Goal: Task Accomplishment & Management: Manage account settings

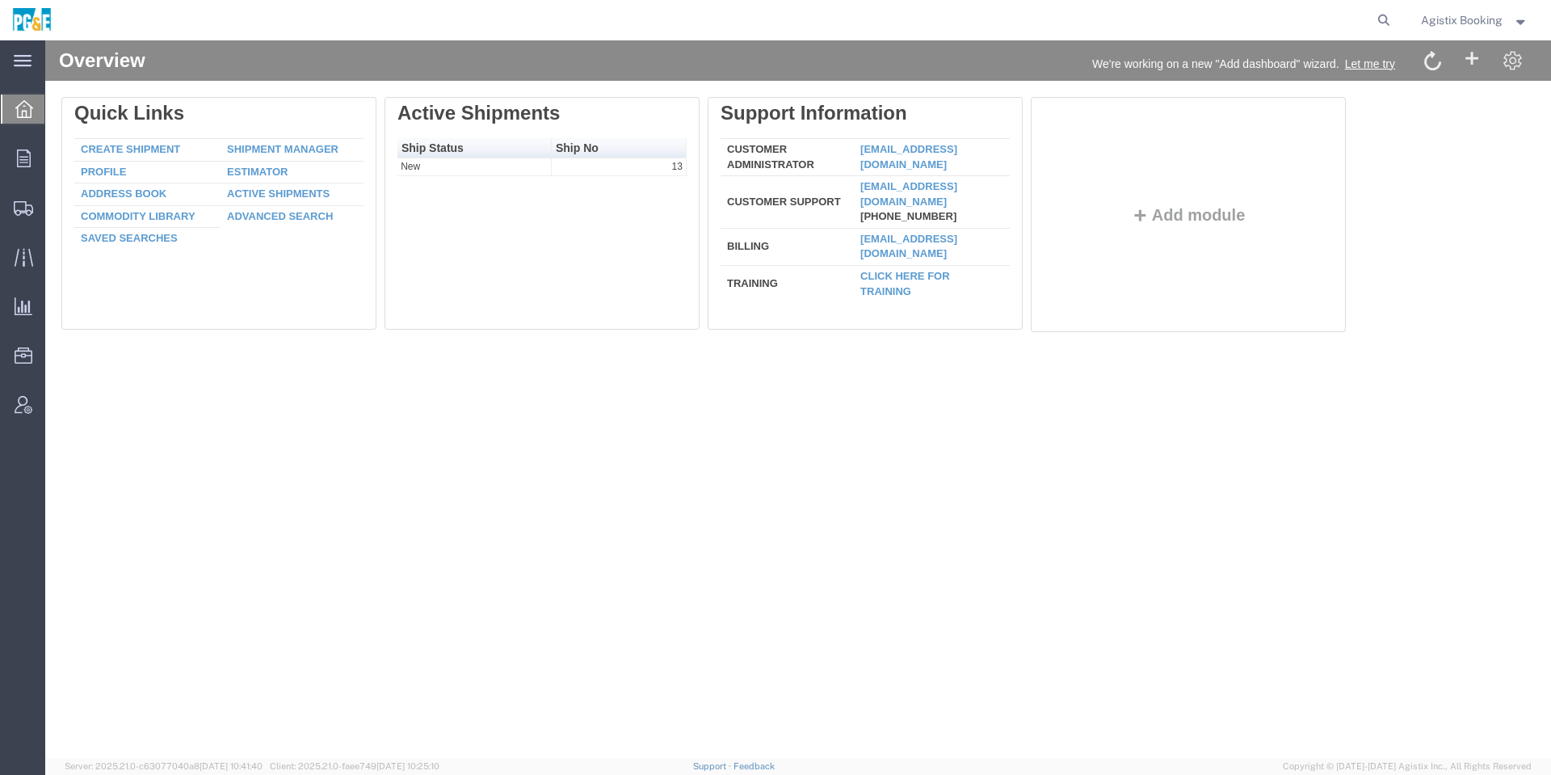
click at [1367, 21] on agx-global-search at bounding box center [1138, 20] width 517 height 40
click at [1380, 13] on icon at bounding box center [1383, 20] width 23 height 23
paste input "57141821"
type input "57141821"
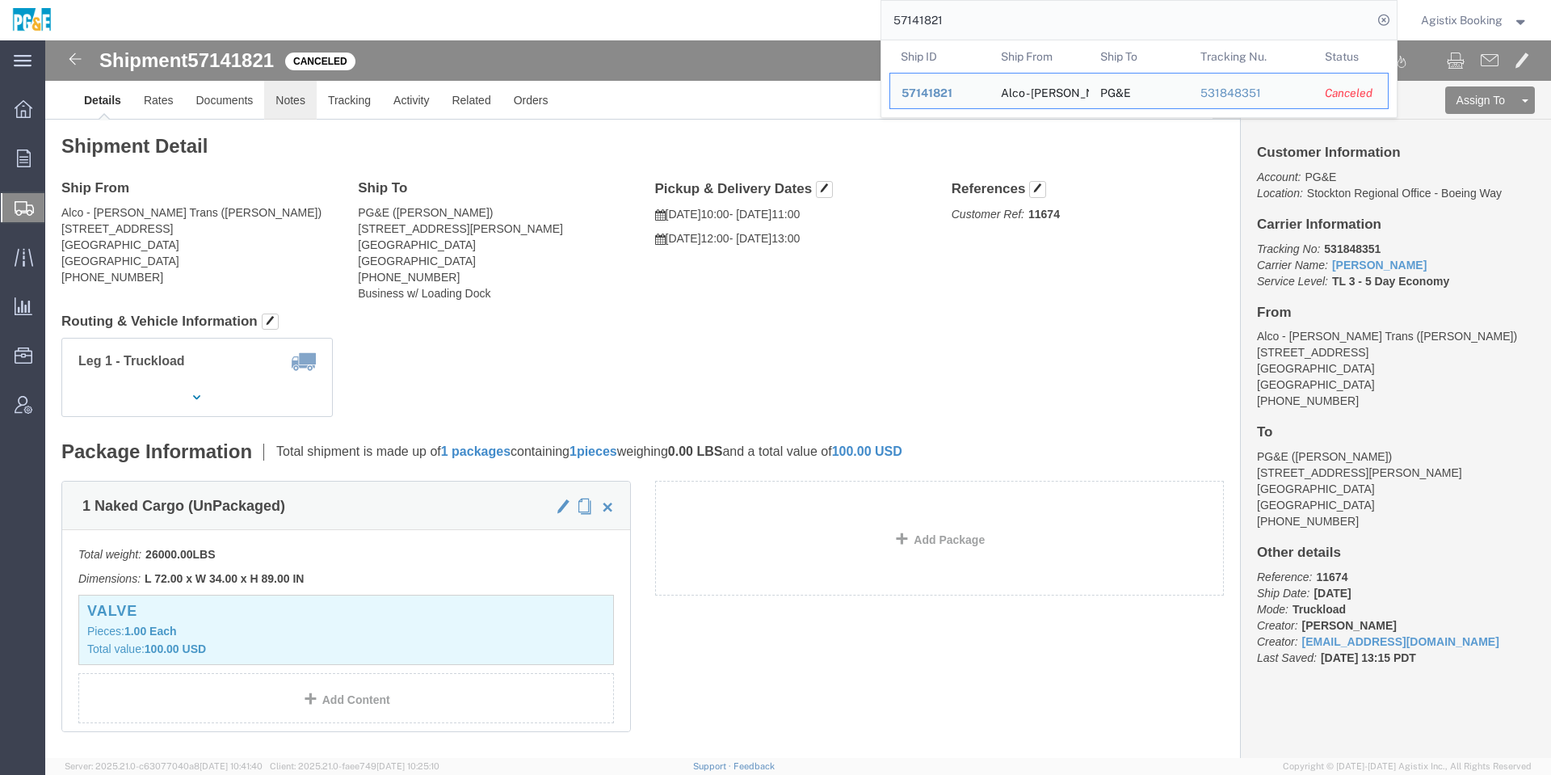
click link "Notes"
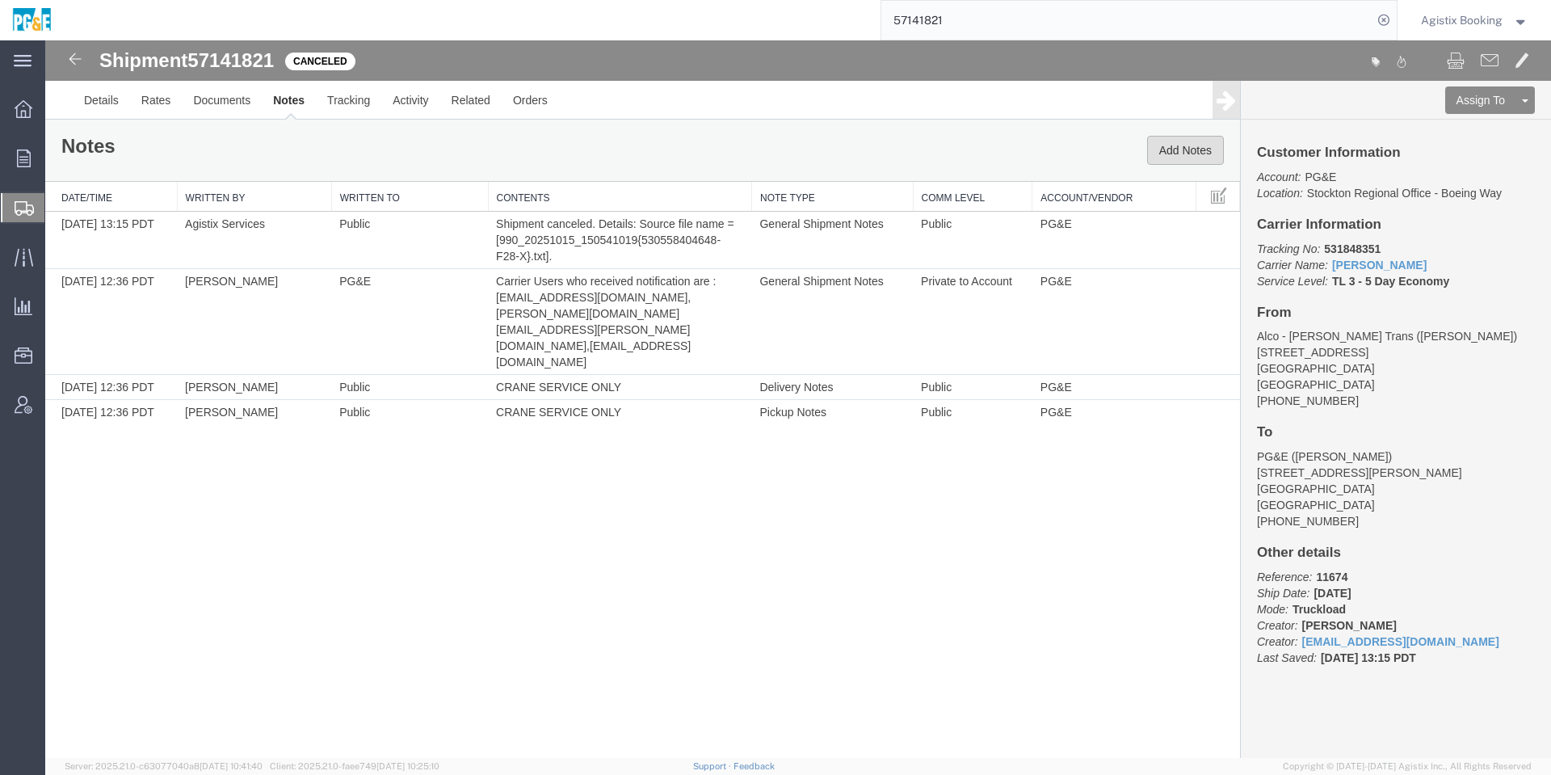
click at [1188, 141] on button "Add Notes" at bounding box center [1185, 150] width 77 height 29
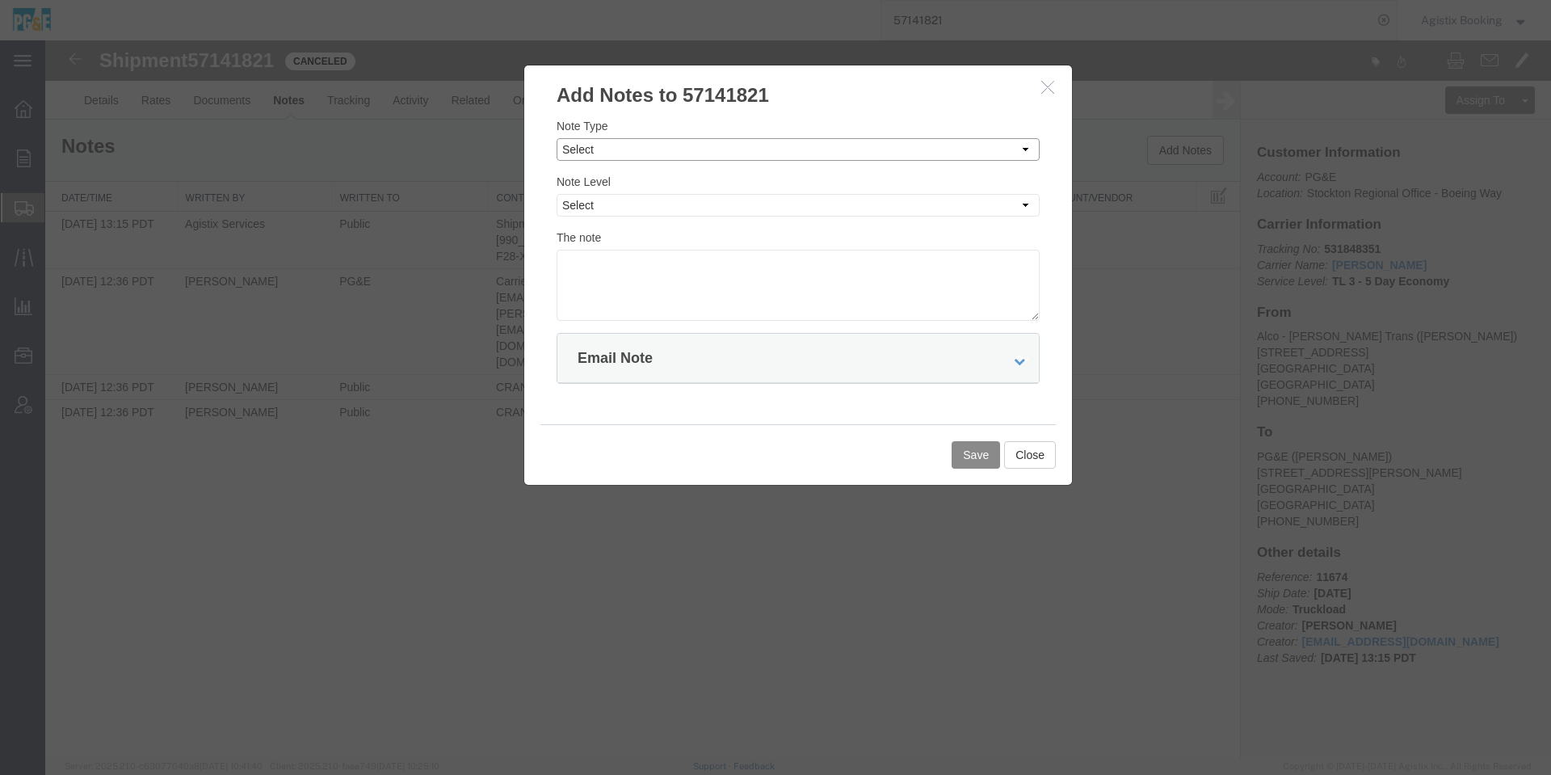
click at [778, 145] on select "Select Approval Bid Notes Carrier Change Notes Claim Notes Content Hazmat Notes…" at bounding box center [798, 149] width 483 height 23
select select "SHIPMENT_NOTES"
click at [557, 138] on select "Select Approval Bid Notes Carrier Change Notes Claim Notes Content Hazmat Notes…" at bounding box center [798, 149] width 483 height 23
click at [660, 204] on select "Select Private to Account Private to Vendor Public" at bounding box center [798, 205] width 483 height 23
select select "PUBLIC"
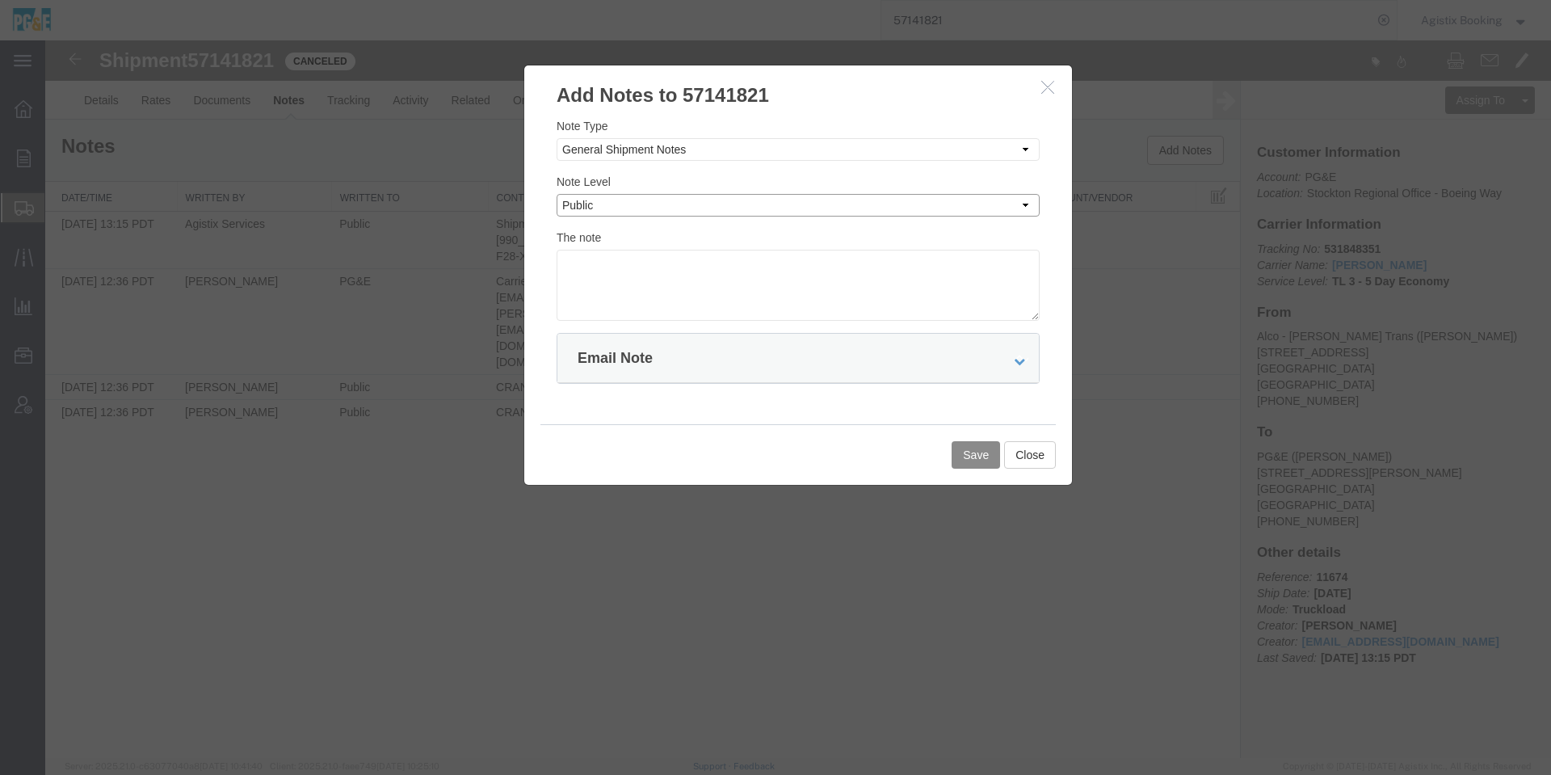
click at [557, 194] on select "Select Private to Account Private to Vendor Public" at bounding box center [798, 205] width 483 height 23
click at [709, 293] on textarea at bounding box center [798, 285] width 483 height 71
type textarea "Shipment canceled so it could be updated to Fleet move for Crane work"
click at [968, 448] on button "Save" at bounding box center [975, 454] width 48 height 27
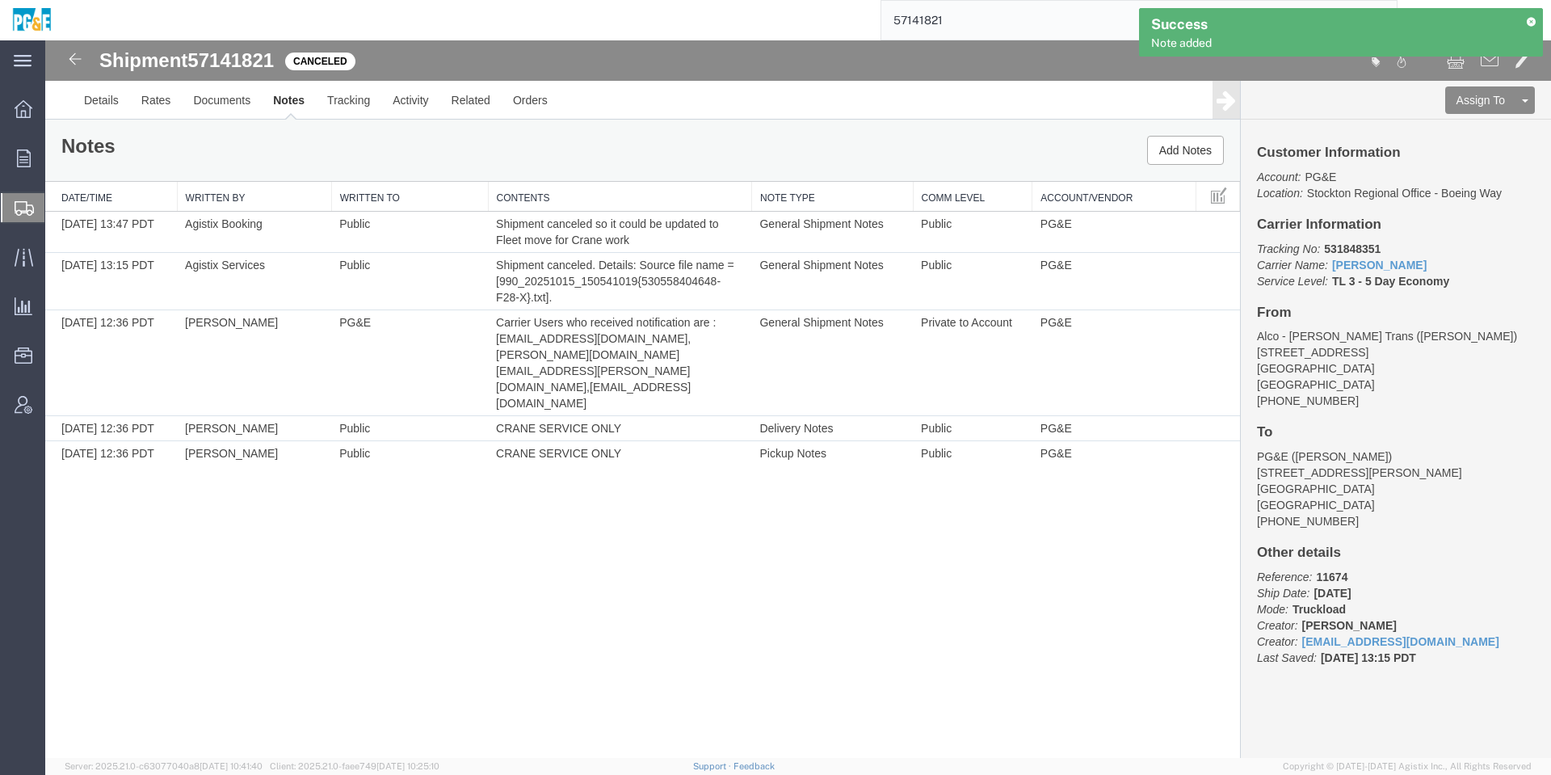
click at [1529, 20] on icon at bounding box center [1530, 21] width 11 height 9
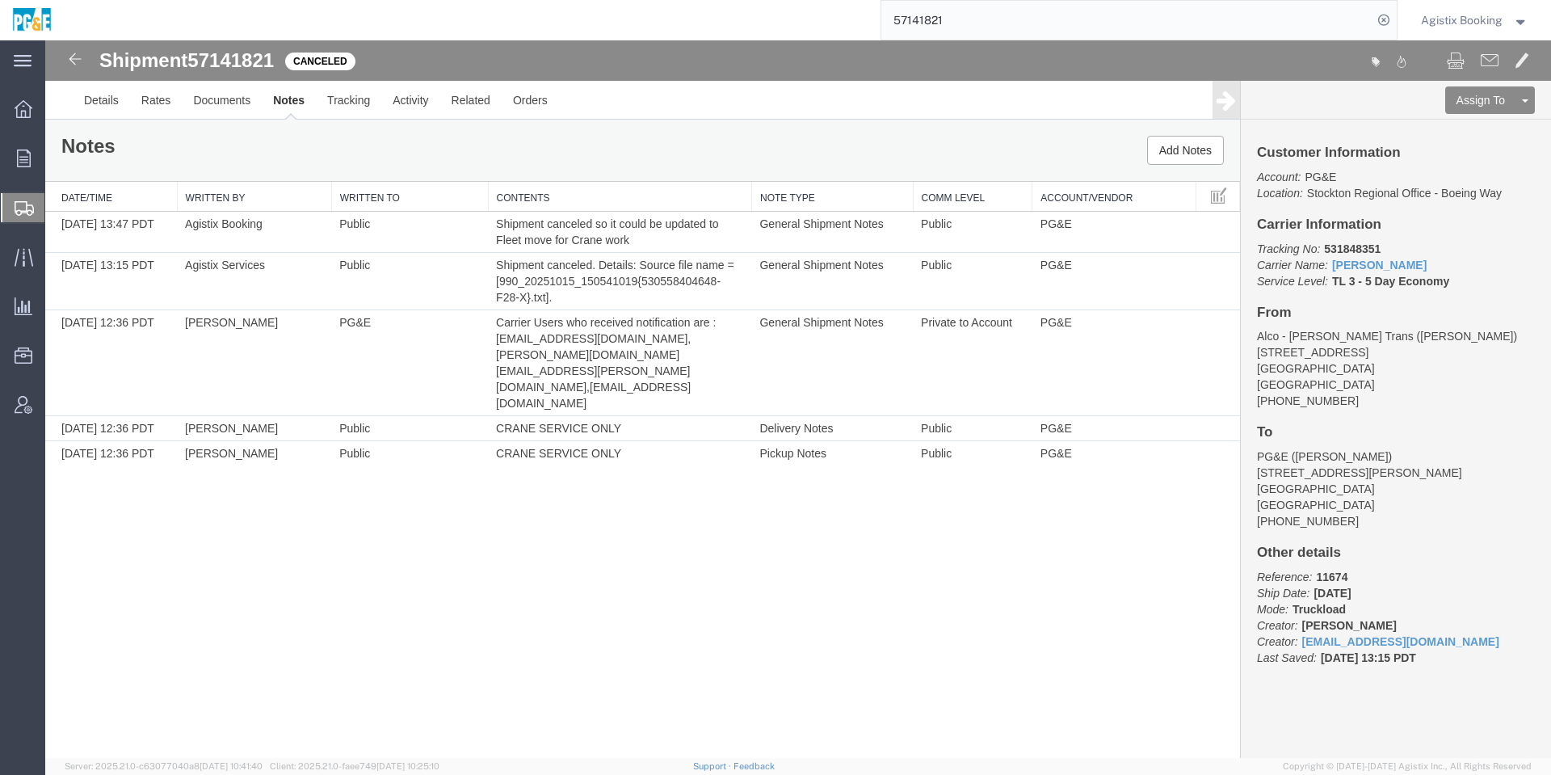
click at [1488, 24] on span "Agistix Booking" at bounding box center [1462, 20] width 82 height 18
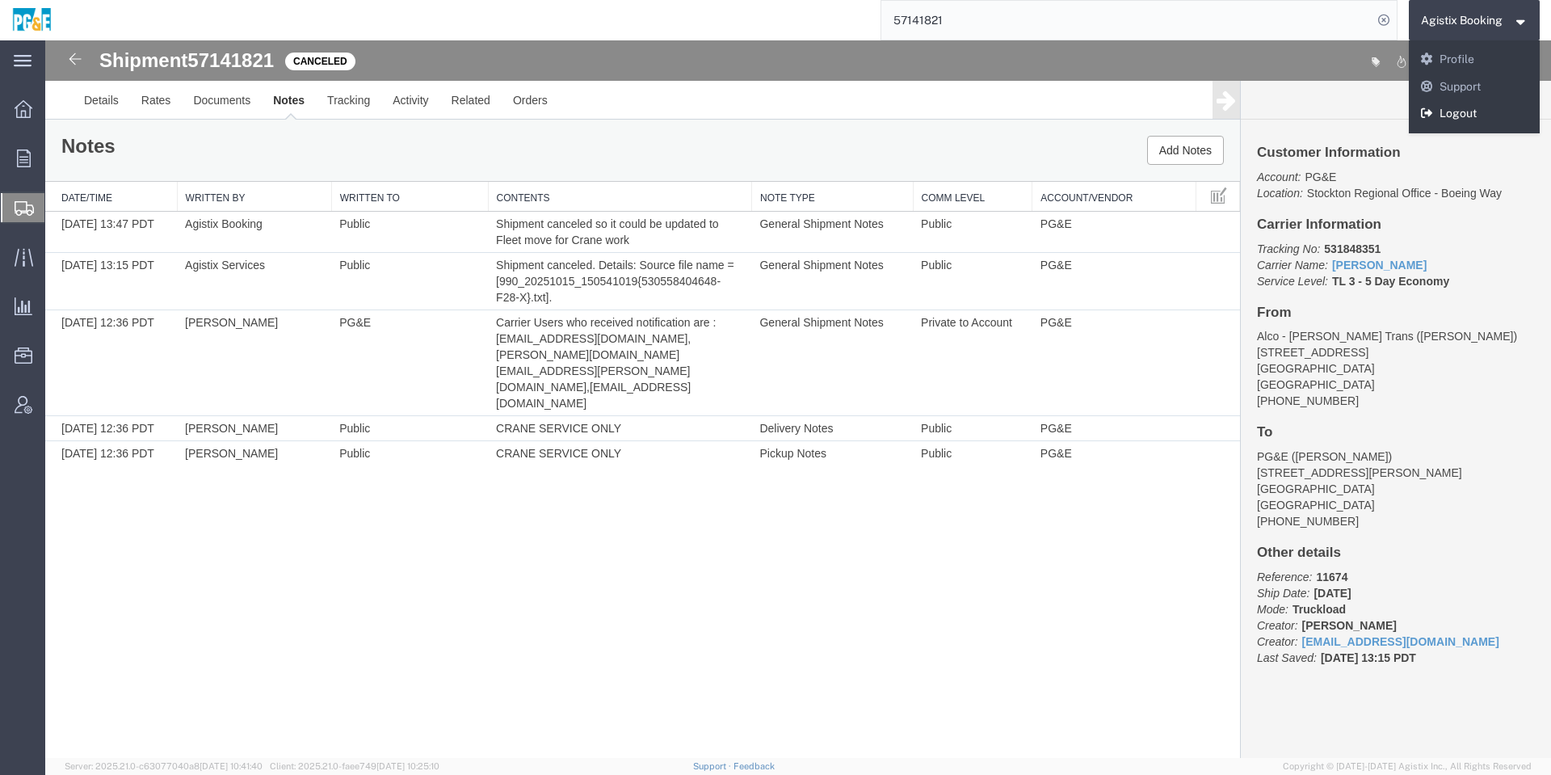
click at [1450, 107] on link "Logout" at bounding box center [1475, 113] width 132 height 27
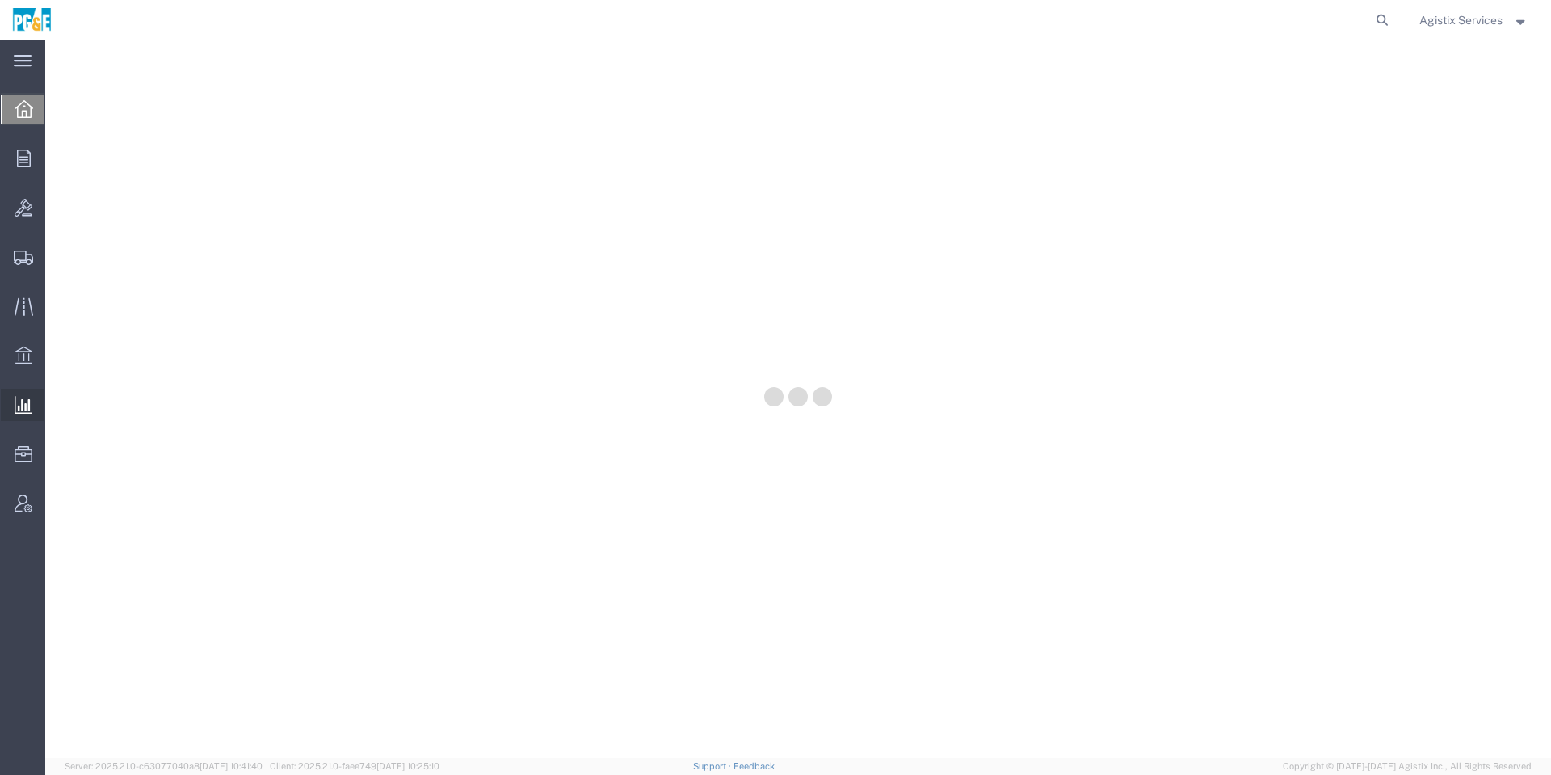
click at [34, 404] on div at bounding box center [23, 405] width 45 height 32
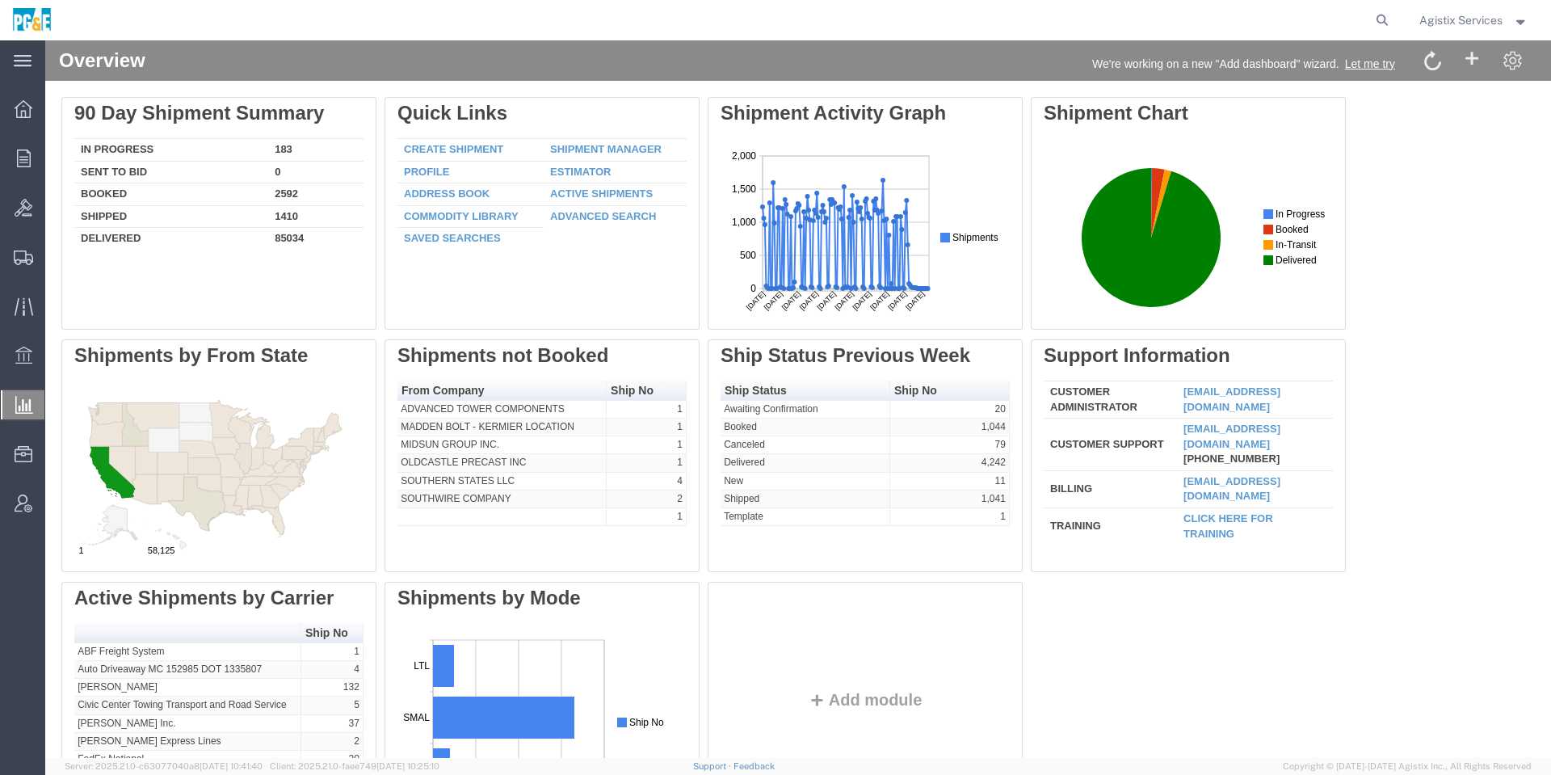
click at [26, 395] on div at bounding box center [23, 404] width 45 height 29
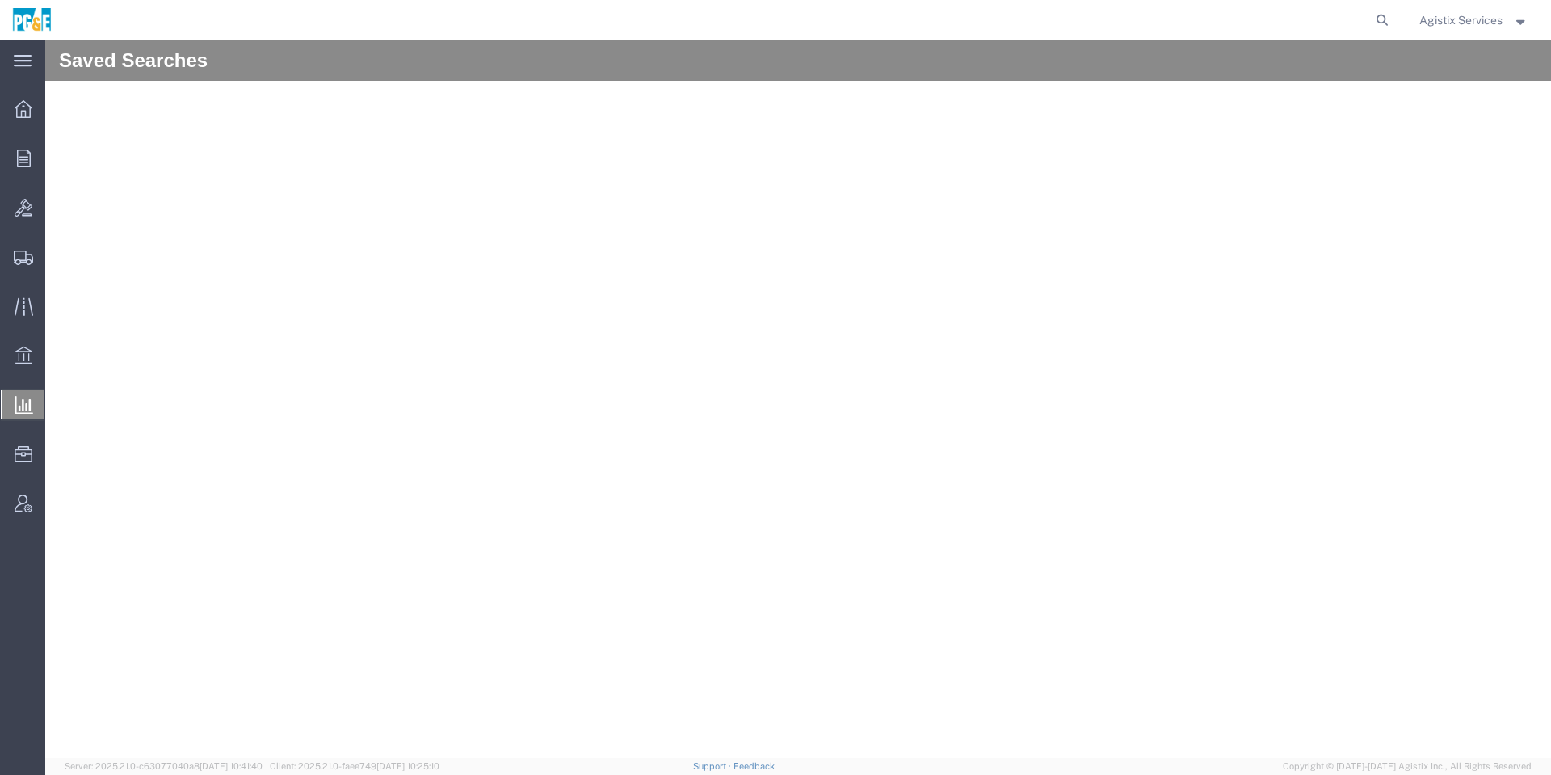
click at [1460, 35] on div "Agistix Services" at bounding box center [1473, 20] width 133 height 40
click at [1468, 19] on span "Agistix Services" at bounding box center [1460, 20] width 83 height 18
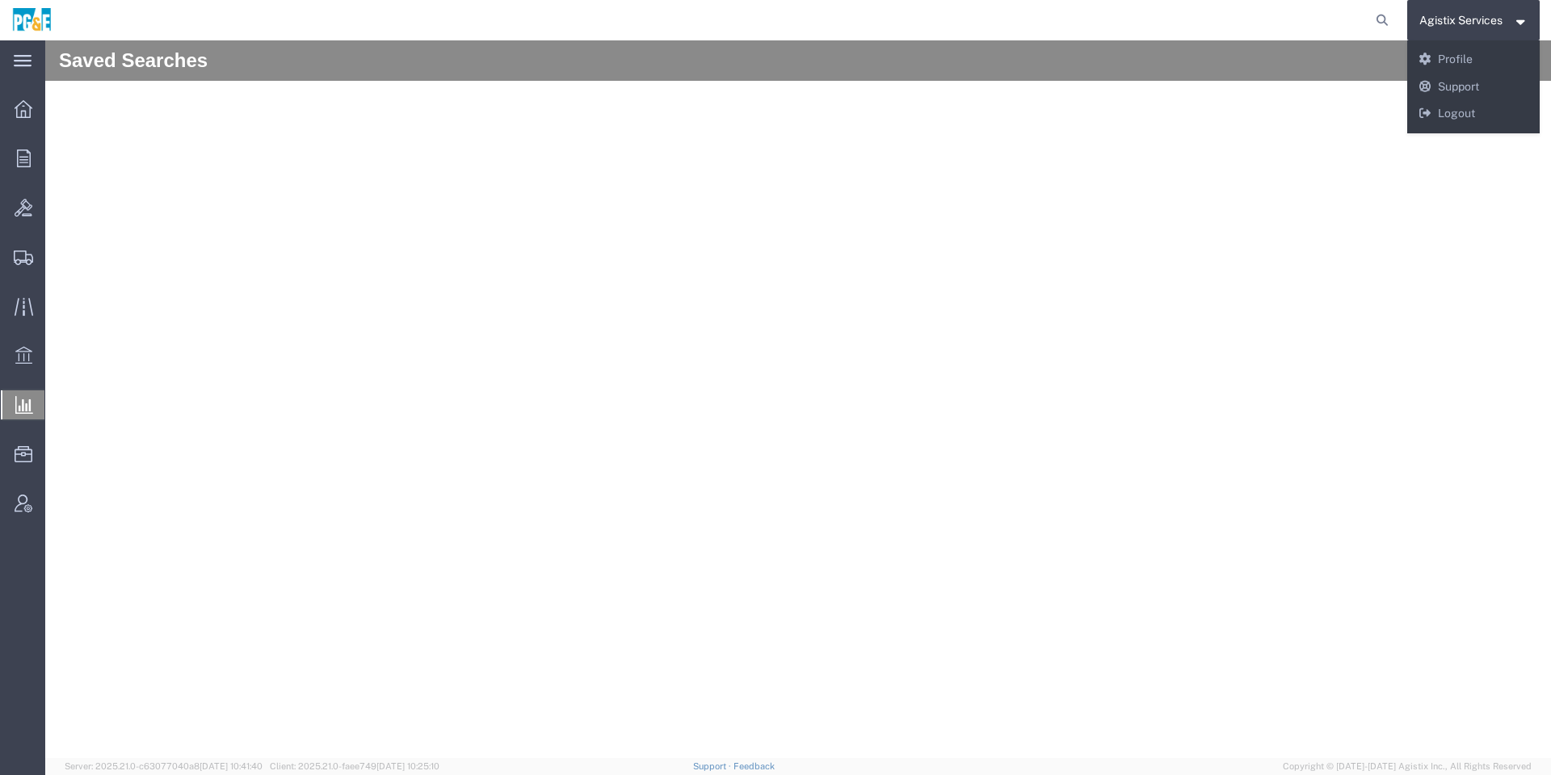
click at [1464, 129] on div "Agistix Services Messages Notifications Profile Support Logout" at bounding box center [1473, 86] width 133 height 93
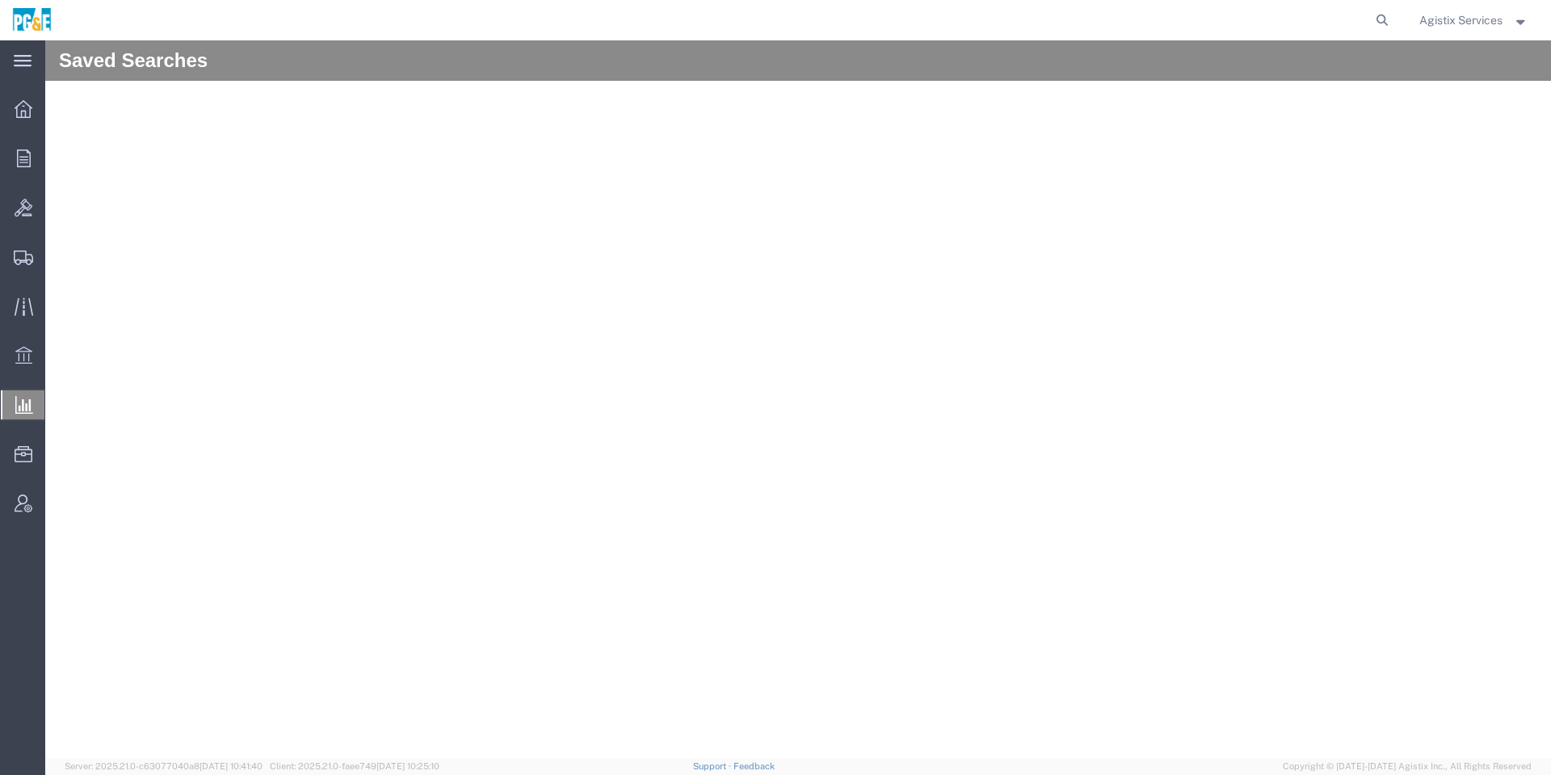
click at [1438, 29] on button "Agistix Services" at bounding box center [1473, 20] width 111 height 19
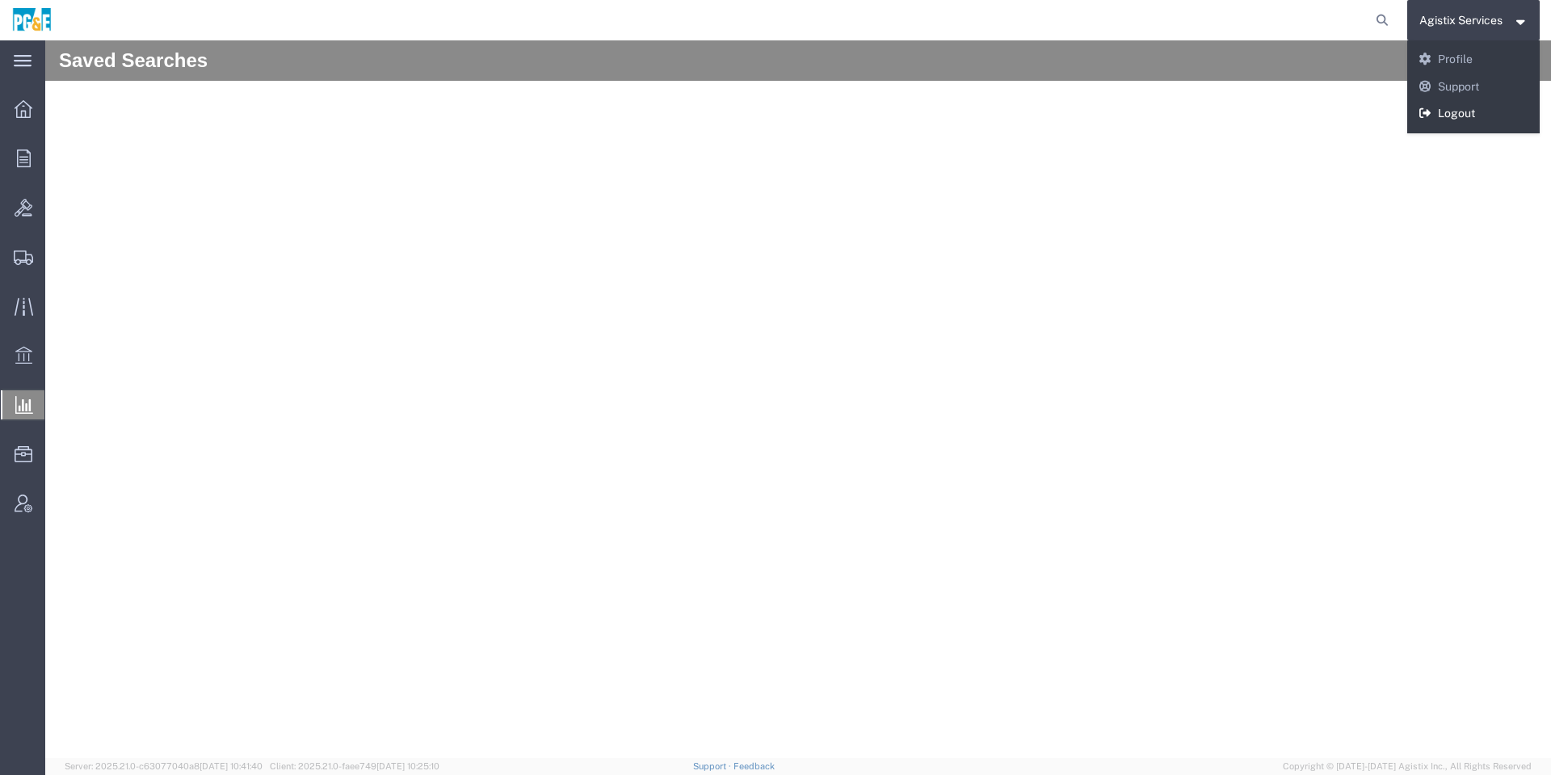
click at [1453, 110] on link "Logout" at bounding box center [1473, 113] width 133 height 27
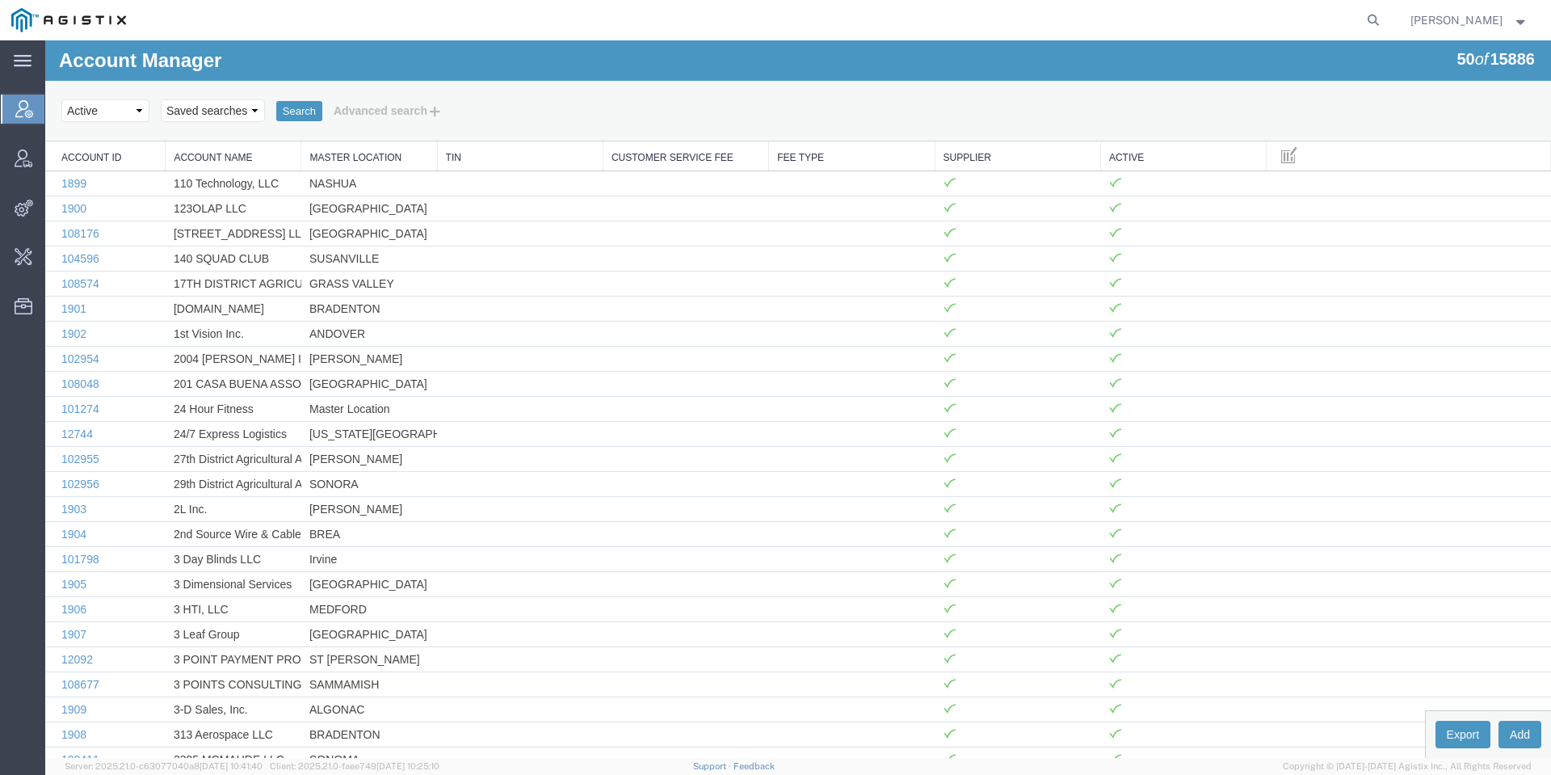
click at [1411, 20] on nav "[PERSON_NAME]" at bounding box center [780, 20] width 1539 height 40
click at [1384, 23] on icon at bounding box center [1373, 20] width 23 height 23
paste input "[EMAIL_ADDRESS][DOMAIN_NAME]"
type input "[EMAIL_ADDRESS][DOMAIN_NAME]"
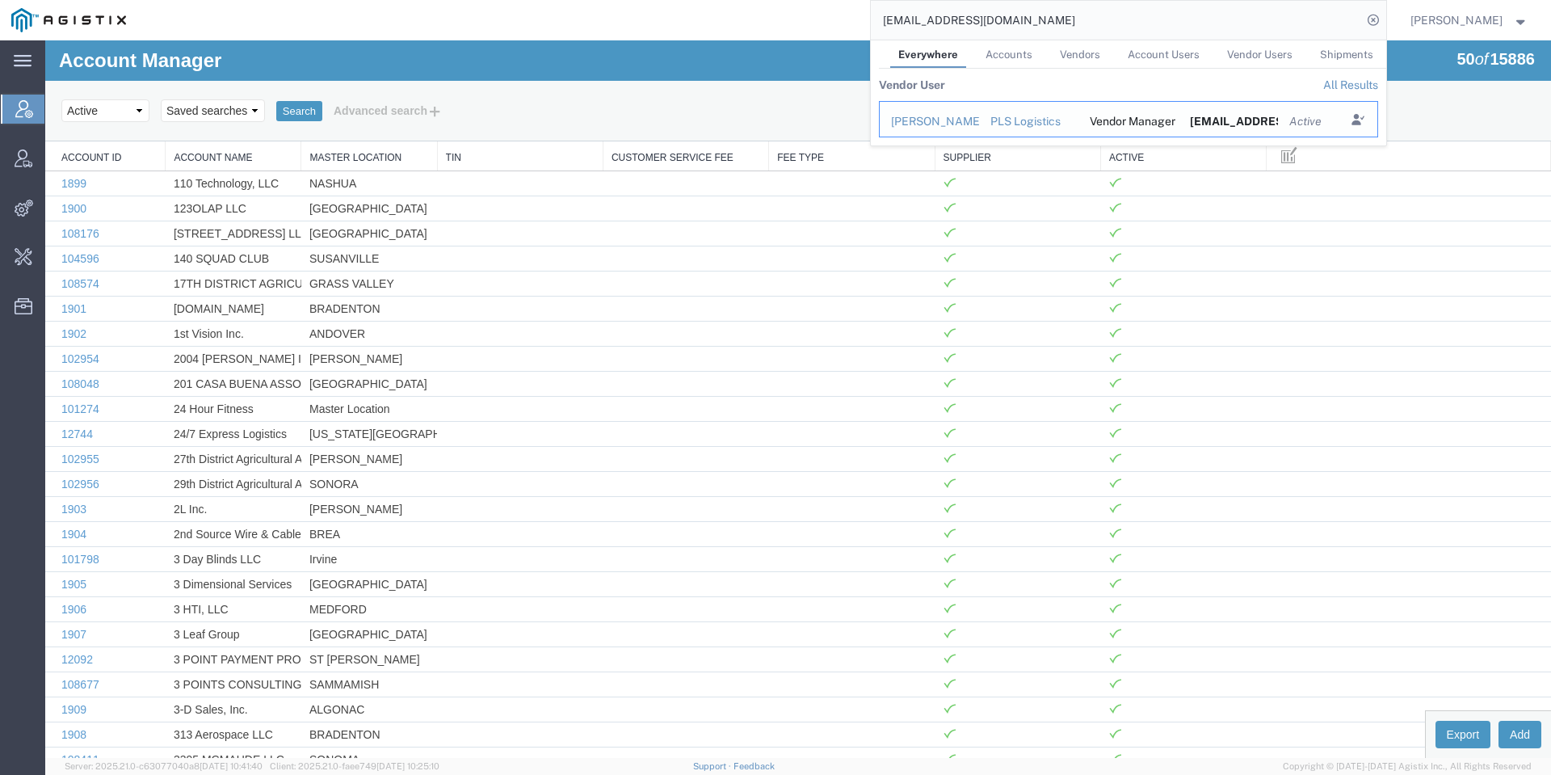
click at [968, 123] on div "[PERSON_NAME]" at bounding box center [929, 121] width 77 height 17
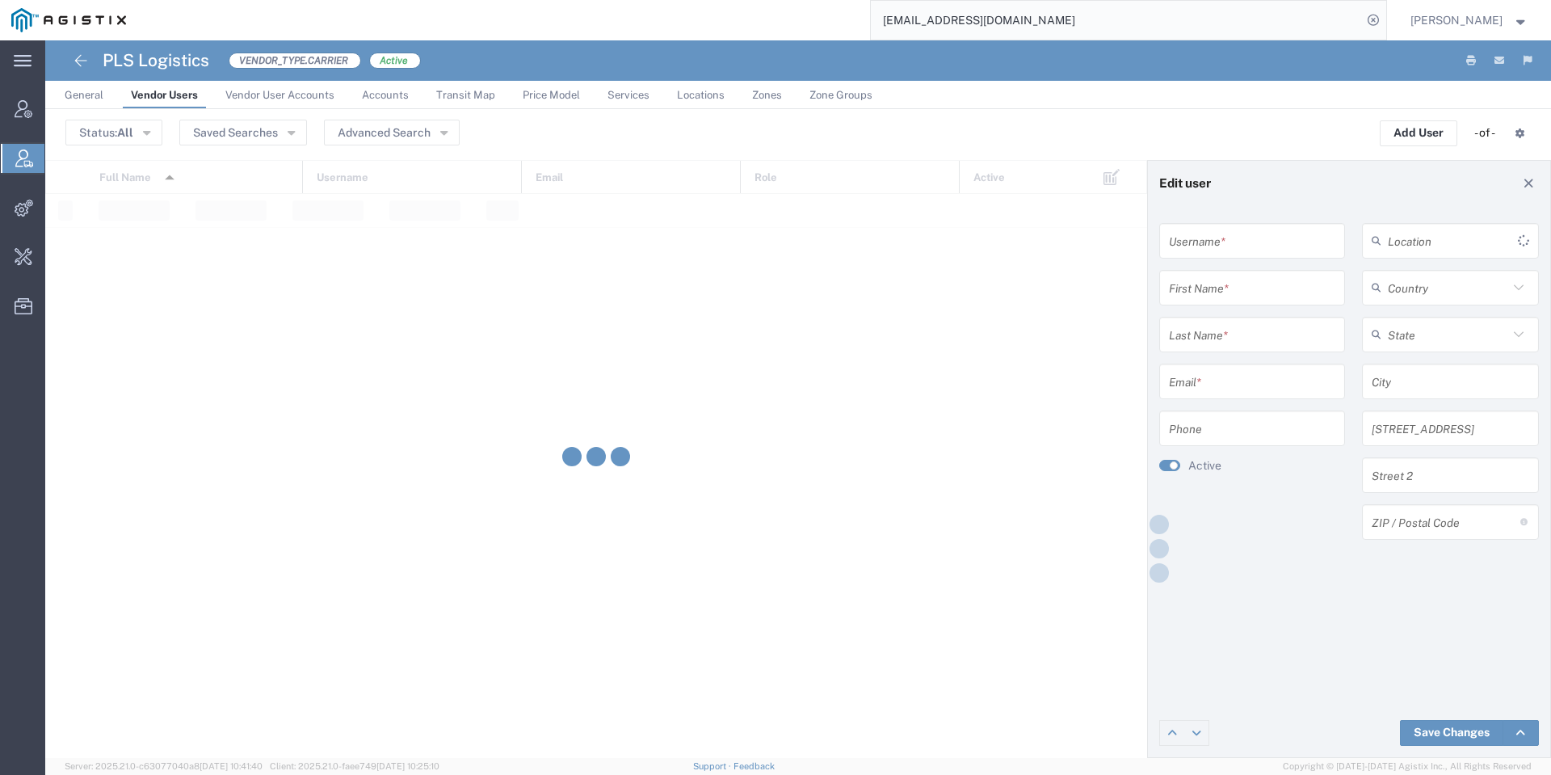
type input "[EMAIL_ADDRESS][DOMAIN_NAME]"
type input "John"
type input "Hallenbeck"
type input "[EMAIL_ADDRESS][DOMAIN_NAME]"
type input "2153097649"
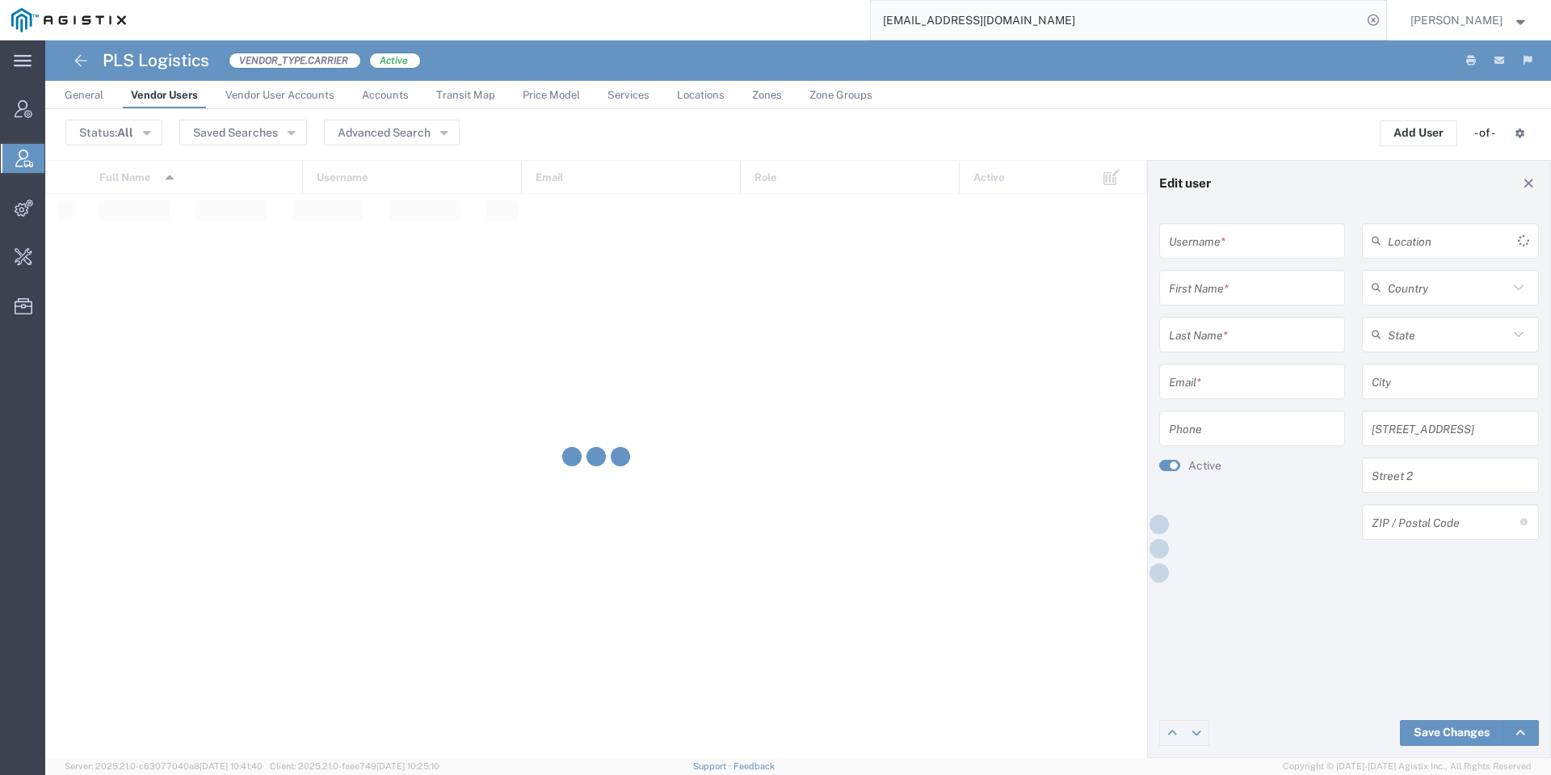
type input "United States"
type input "Philadelphia"
type input "325 Chestnut Street, Suite 1200"
type input "19106"
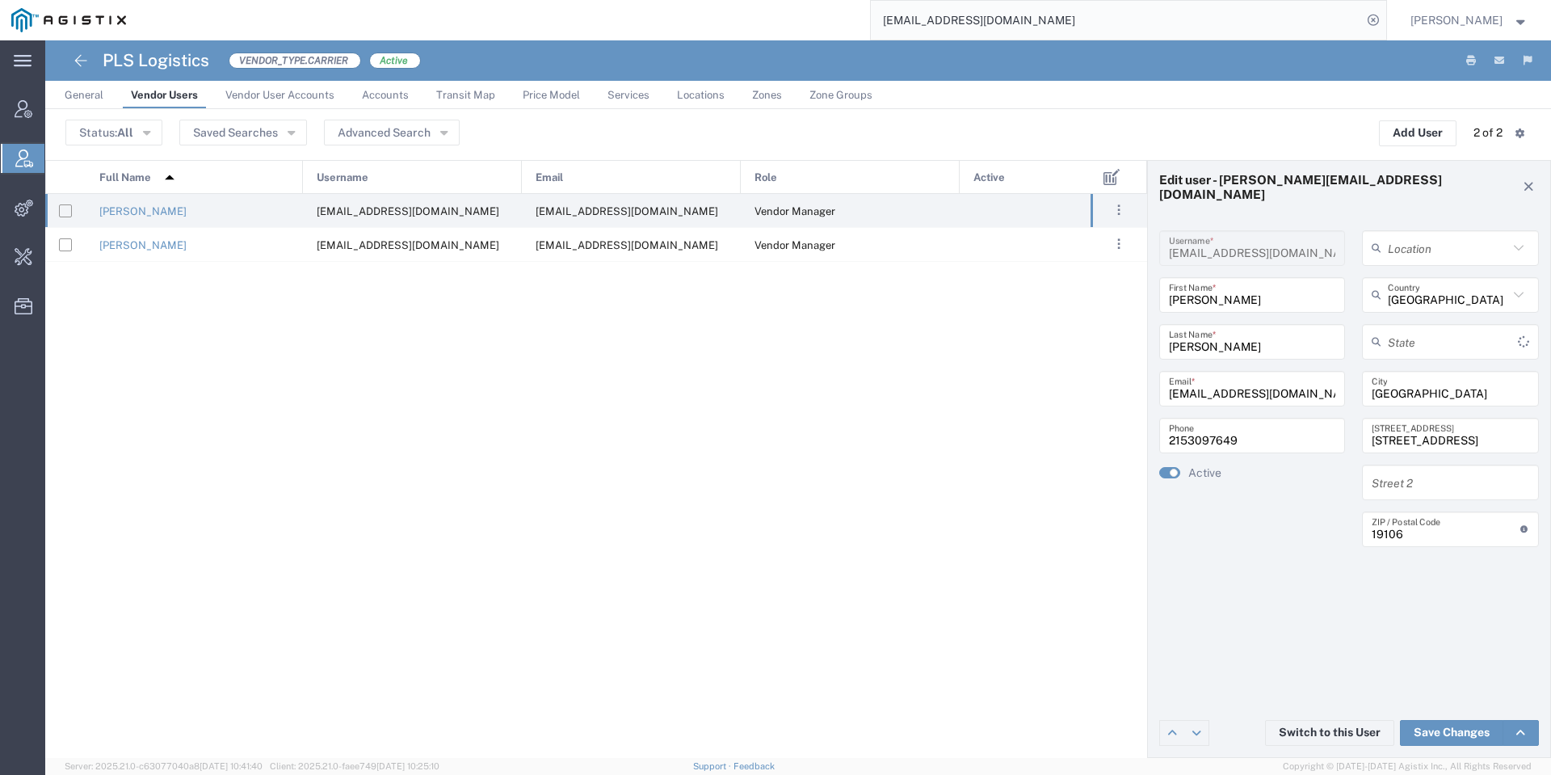
type input "Pennsylvania"
click at [1127, 211] on button ". . ." at bounding box center [1118, 210] width 23 height 23
click at [1289, 125] on div "Status: All Active All Inactive Saved Searches Advanced Search Add User 2 of 2 …" at bounding box center [797, 133] width 1465 height 26
click at [135, 210] on link "John Hallenbeck" at bounding box center [142, 211] width 87 height 12
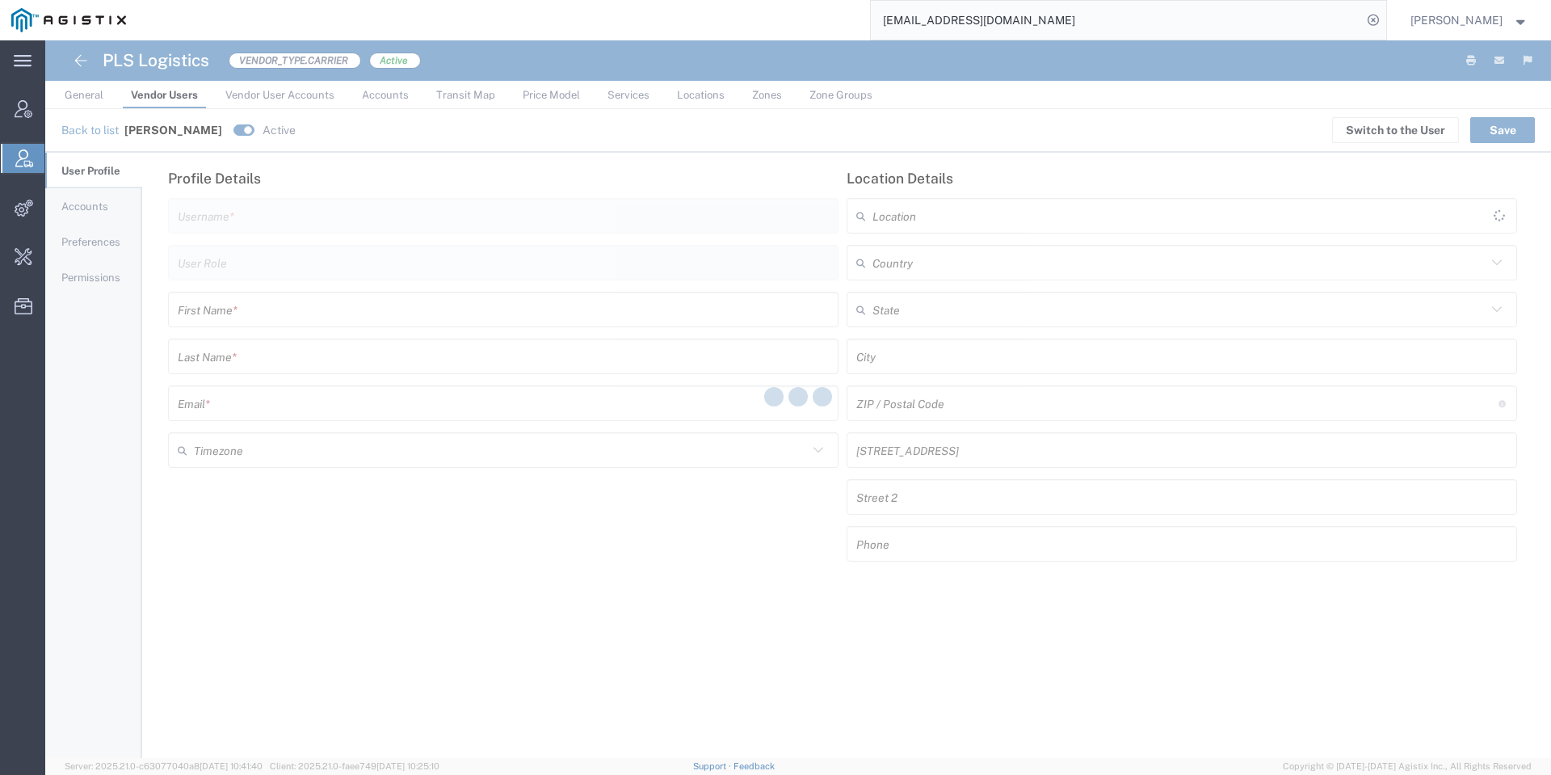
type input "jhallenbeck@plslogistics.com"
type input "Vendor Manager"
type input "John"
type input "Hallenbeck"
type input "hallenbeckgroup@plslogistics.com"
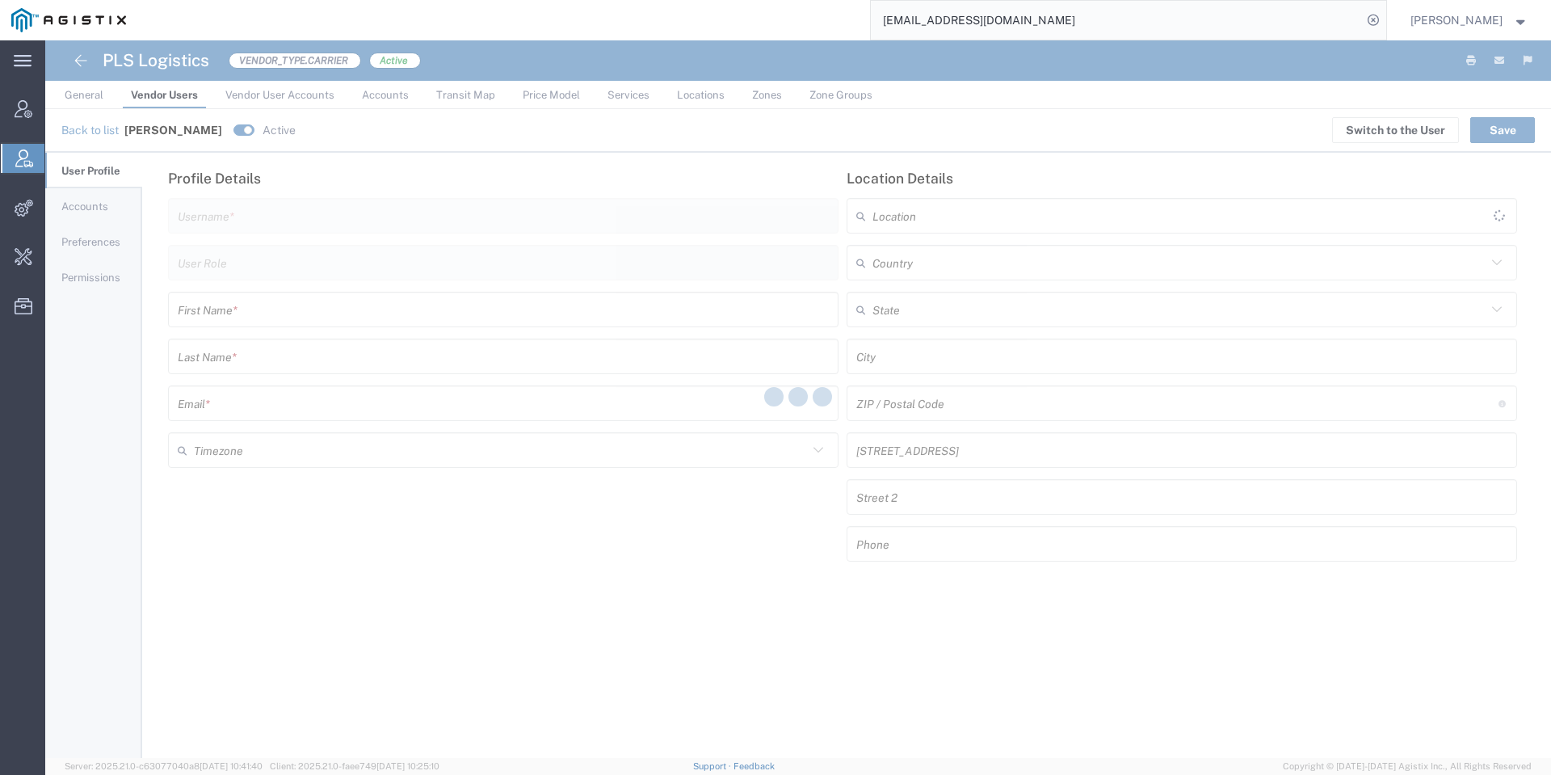
type input "[GEOGRAPHIC_DATA]"
type input "Philadelphia"
type input "19106"
type input "325 Chestnut Street, Suite 1200"
type input "2153097649"
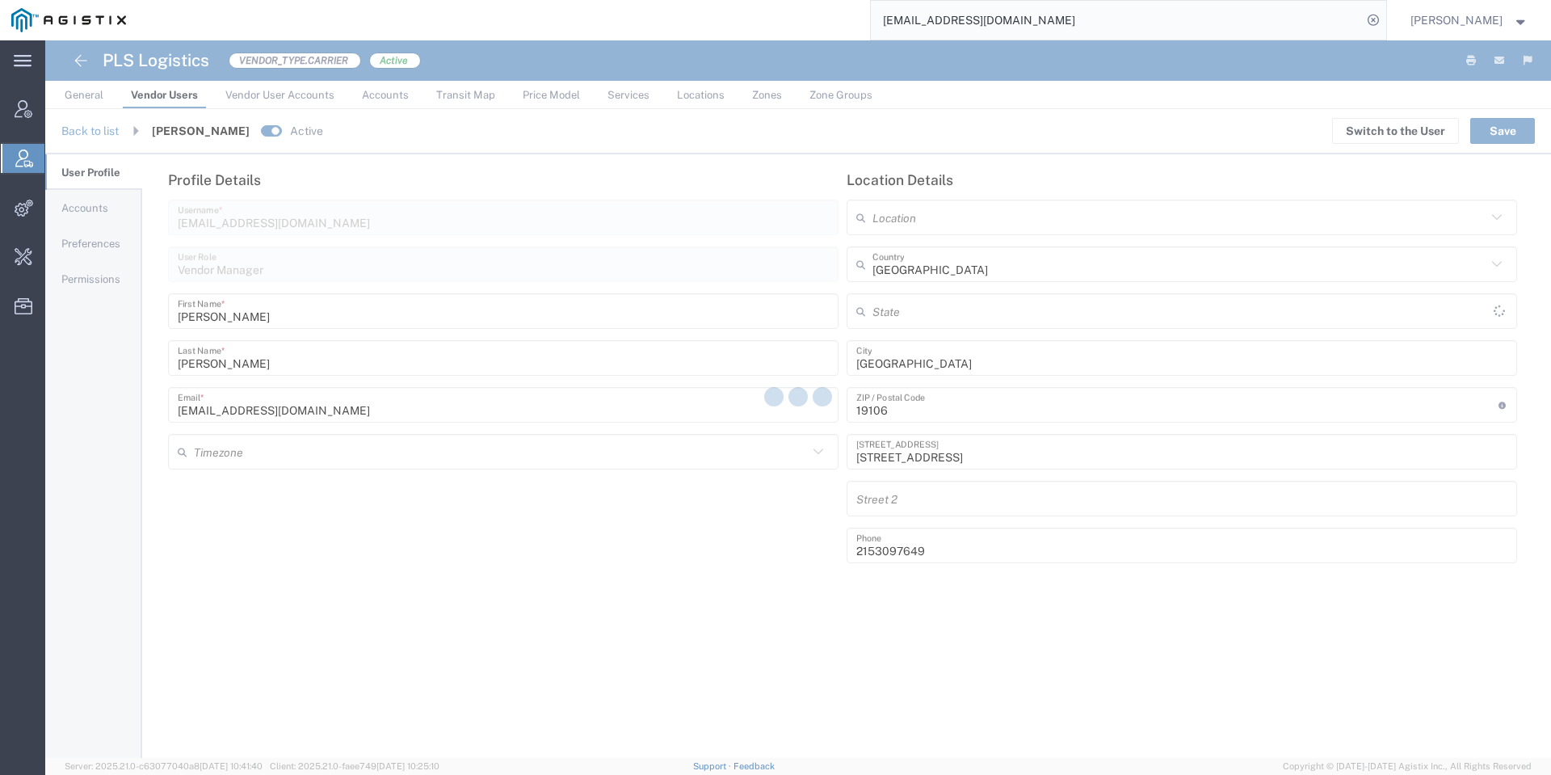
type input "America/Los-Angeles"
type input "[US_STATE]"
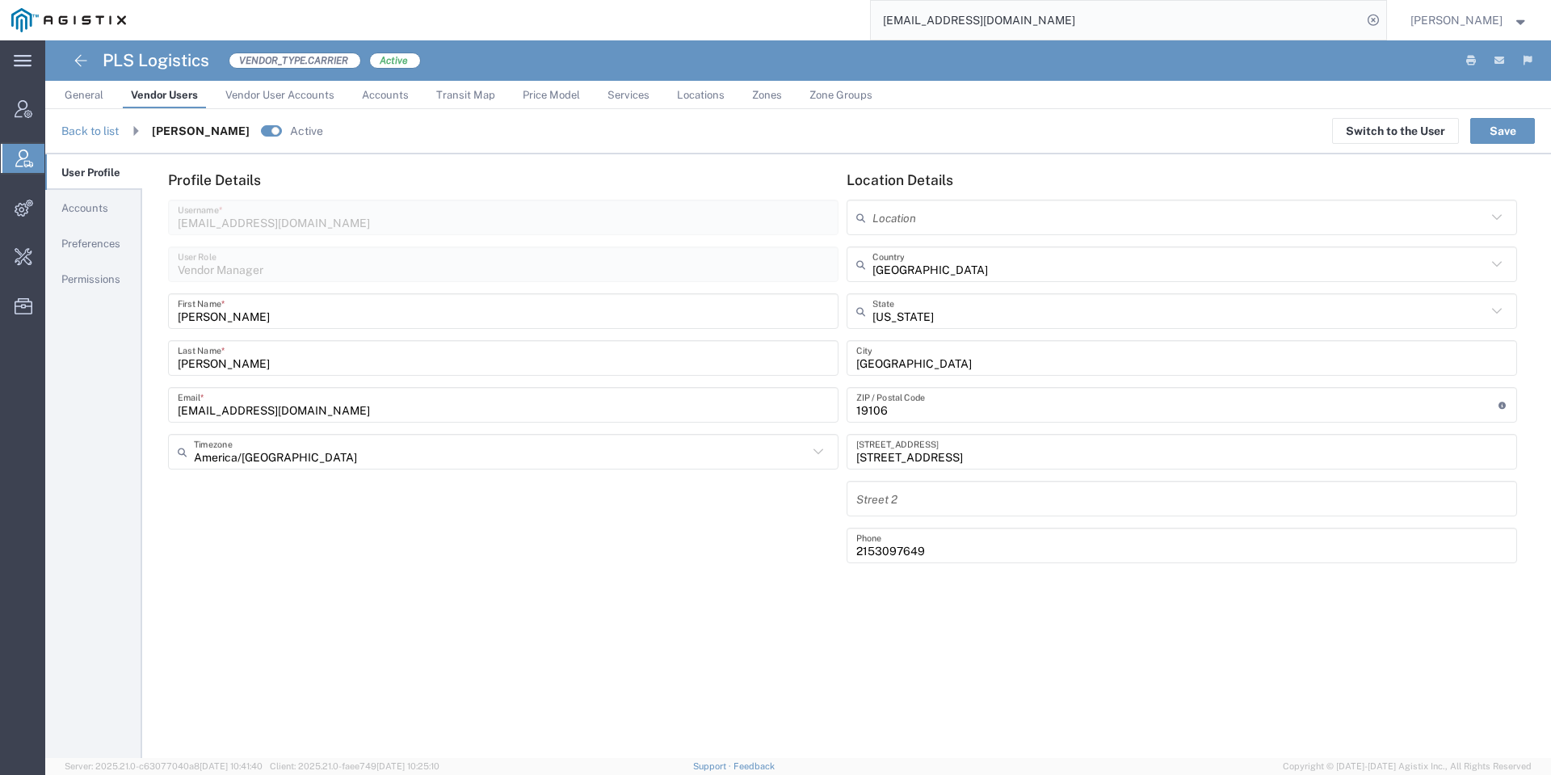
click at [100, 223] on link "Accounts" at bounding box center [93, 207] width 97 height 33
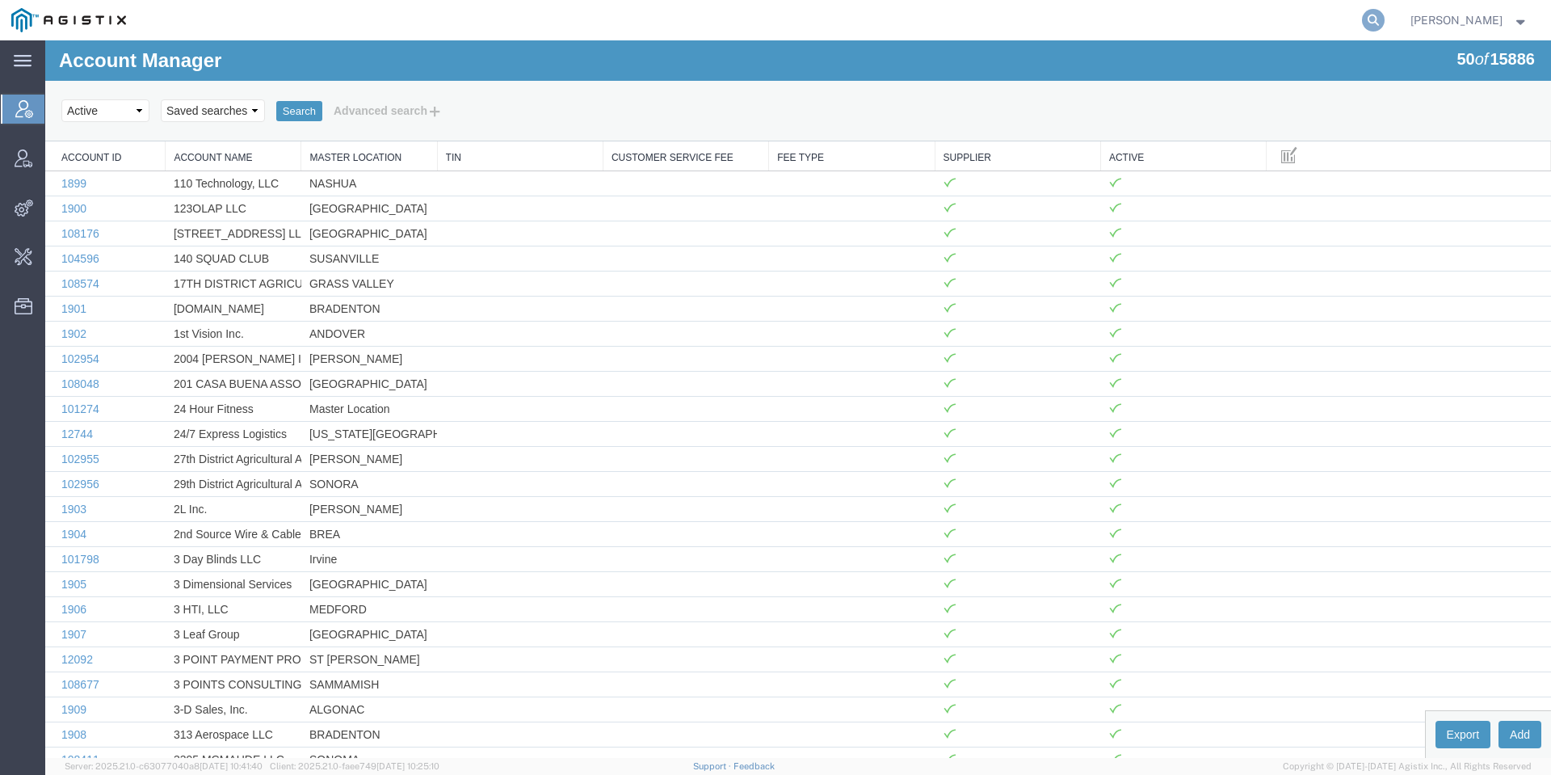
click at [1384, 21] on icon at bounding box center [1373, 20] width 23 height 23
paste input "[EMAIL_ADDRESS][DOMAIN_NAME]"
type input "[EMAIL_ADDRESS][DOMAIN_NAME]"
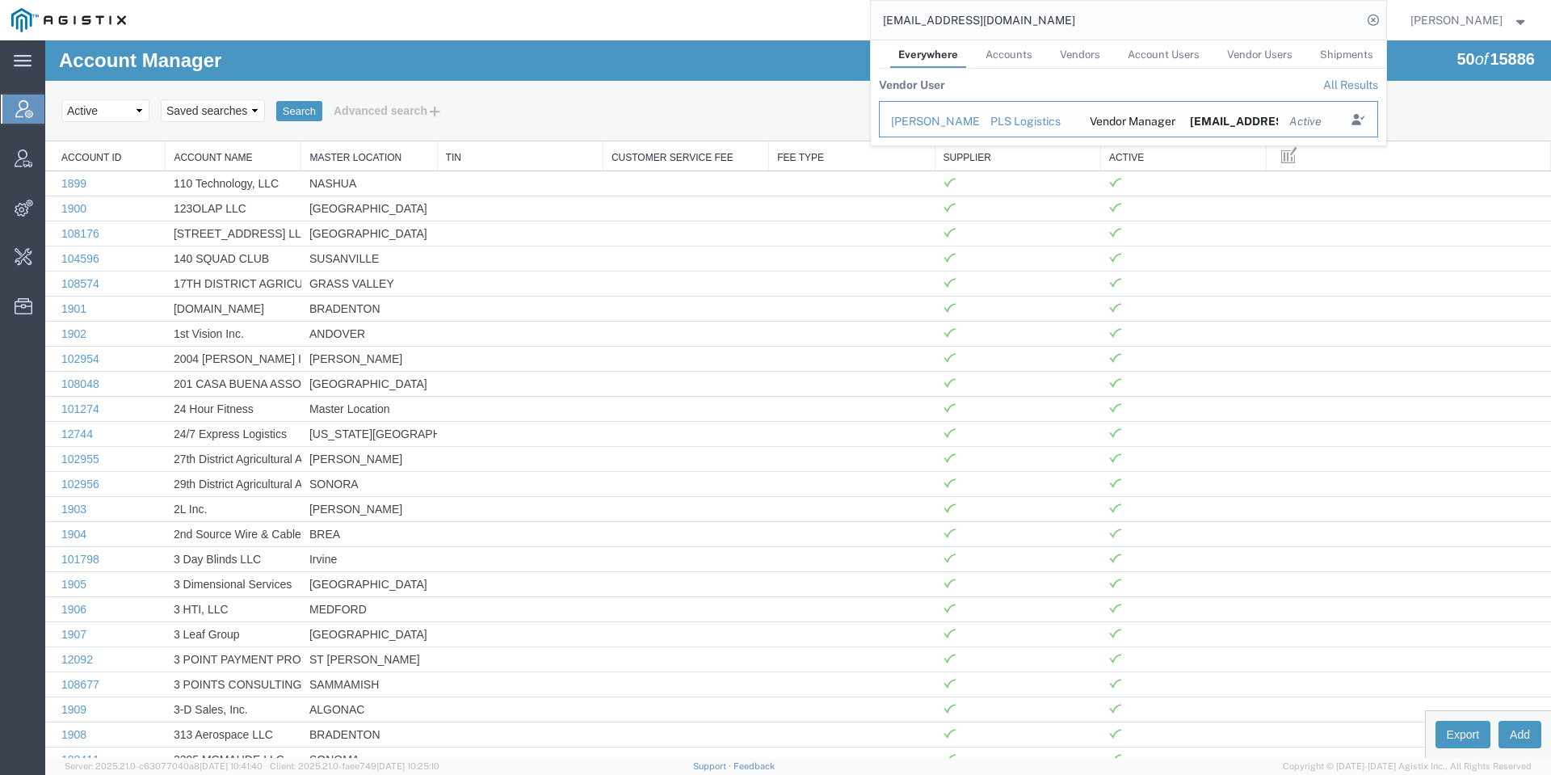
click at [962, 114] on div "[PERSON_NAME]" at bounding box center [929, 121] width 77 height 17
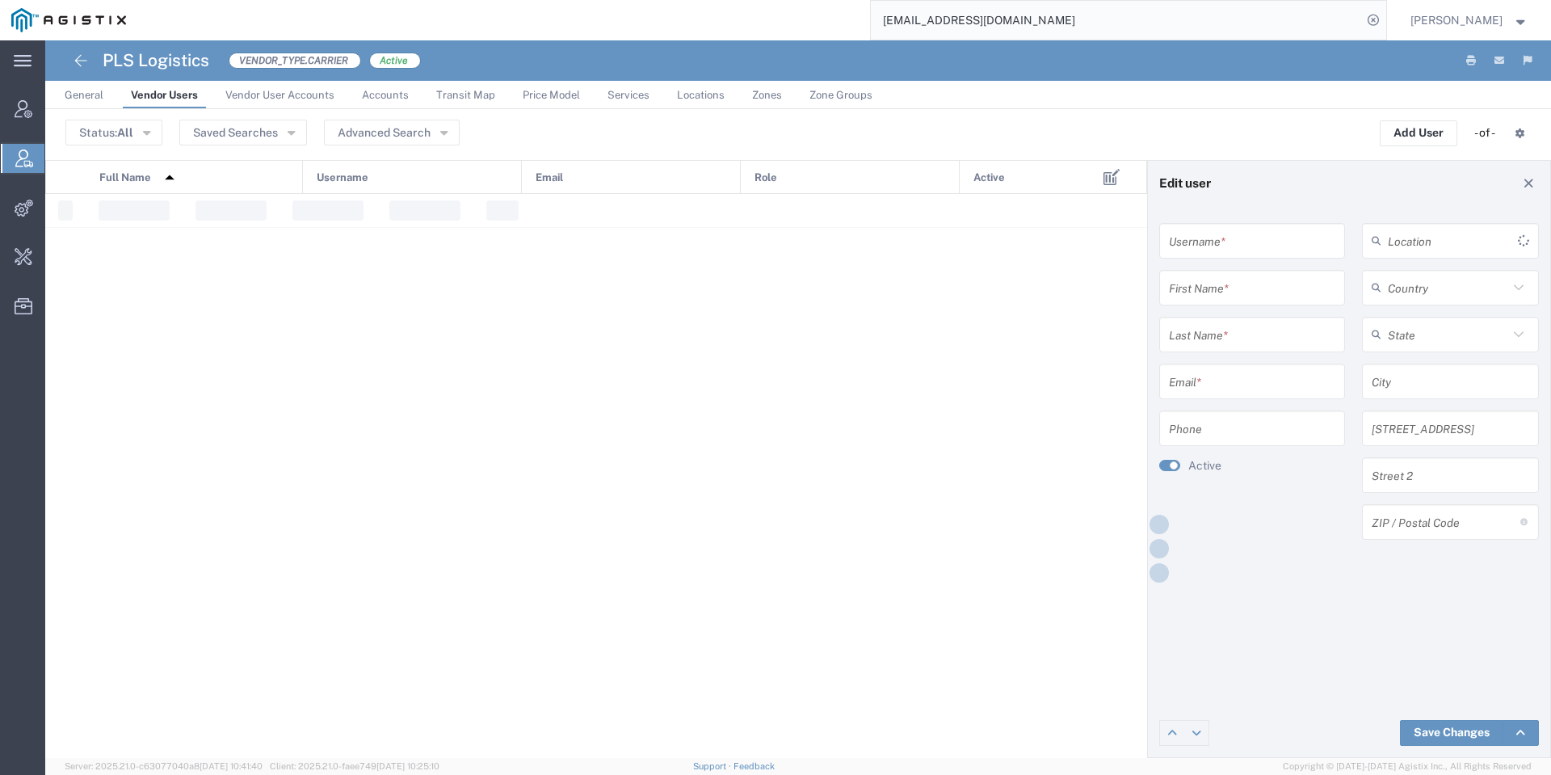
type input "[EMAIL_ADDRESS][DOMAIN_NAME]"
type input "John"
type input "Hallenbeck"
type input "[EMAIL_ADDRESS][DOMAIN_NAME]"
type input "2153097649"
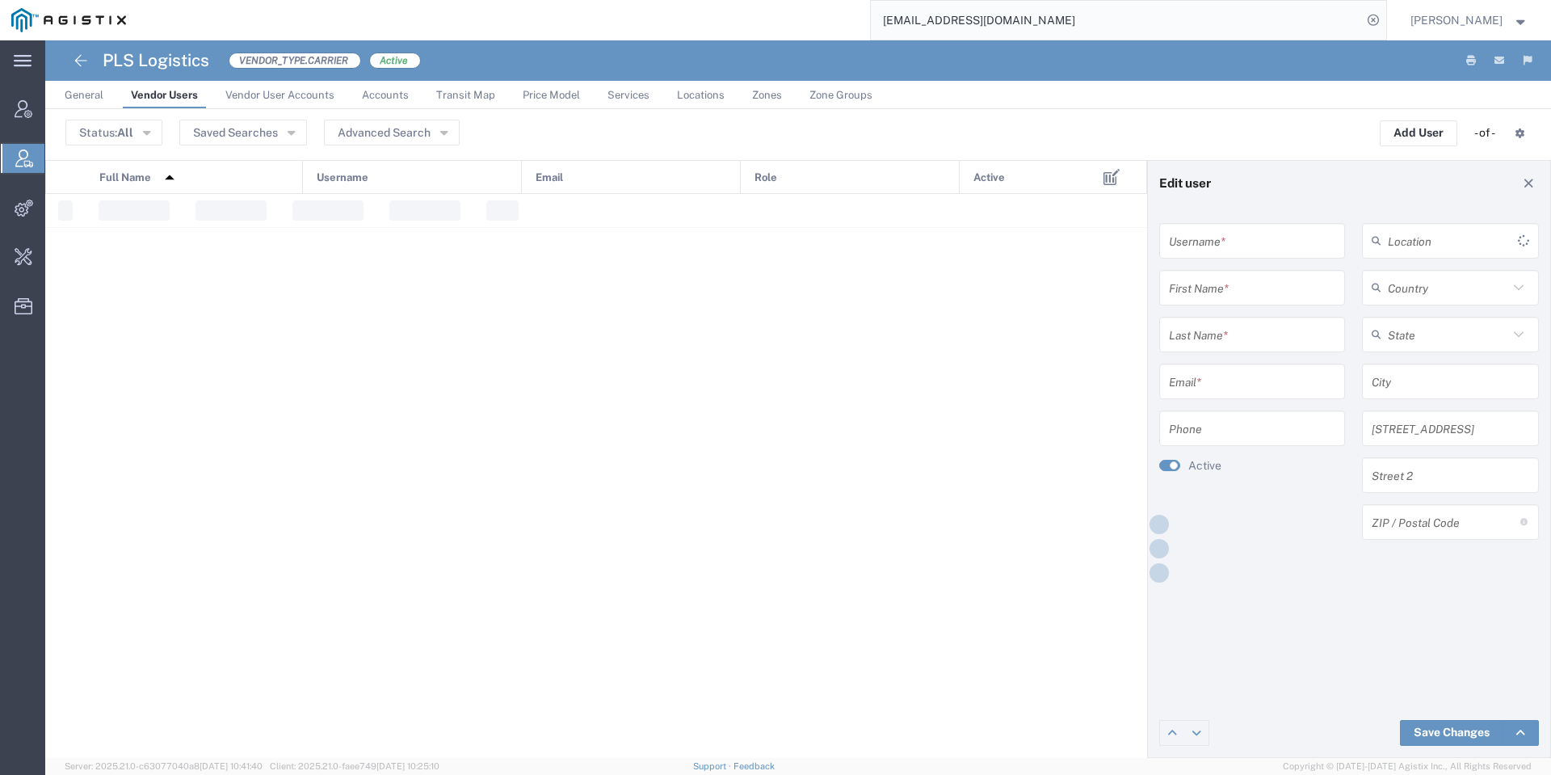
type input "United States"
type input "Philadelphia"
type input "325 Chestnut Street, Suite 1200"
type input "19106"
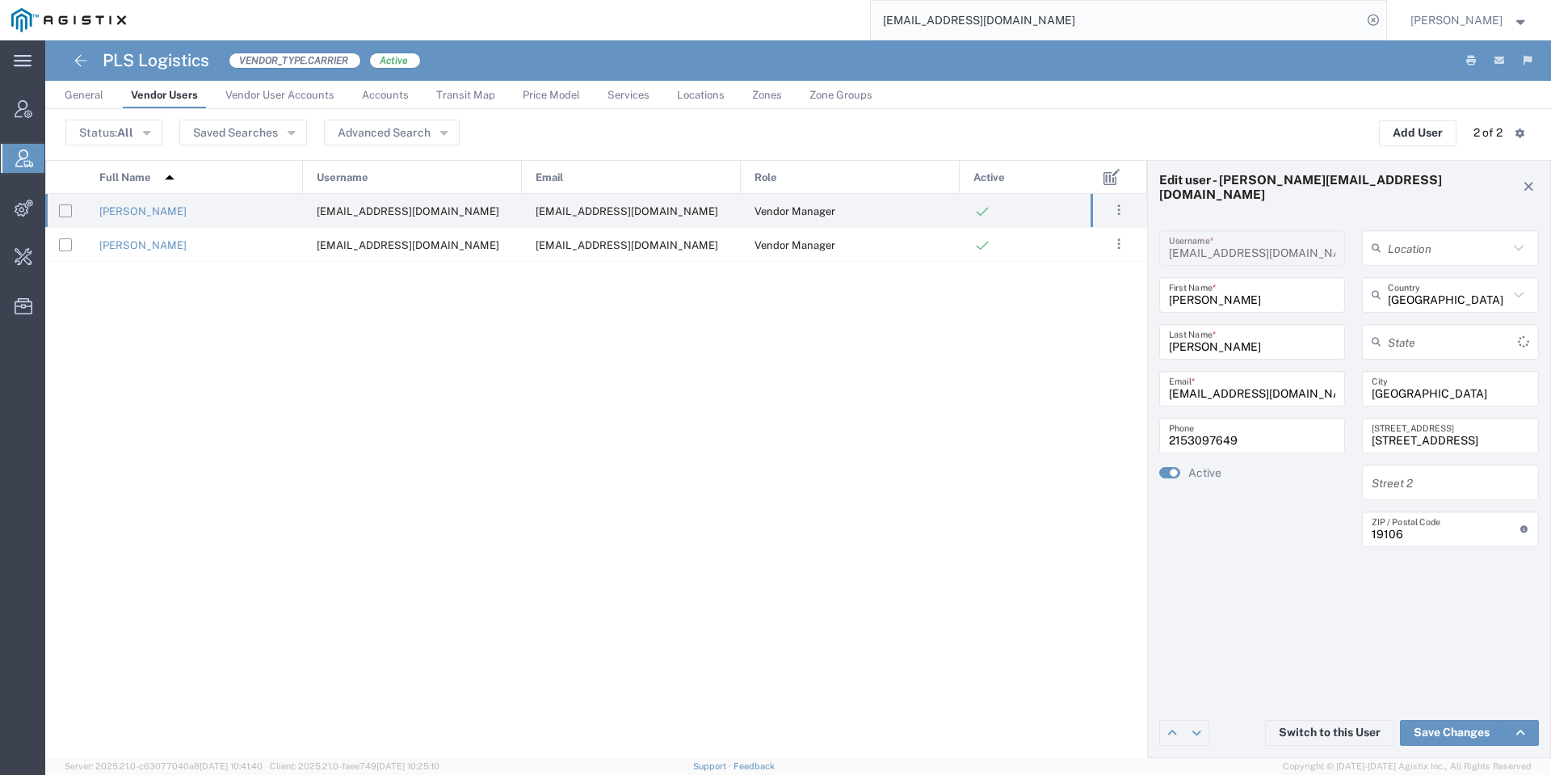
type input "Pennsylvania"
click at [145, 212] on link "John Hallenbeck" at bounding box center [142, 211] width 87 height 12
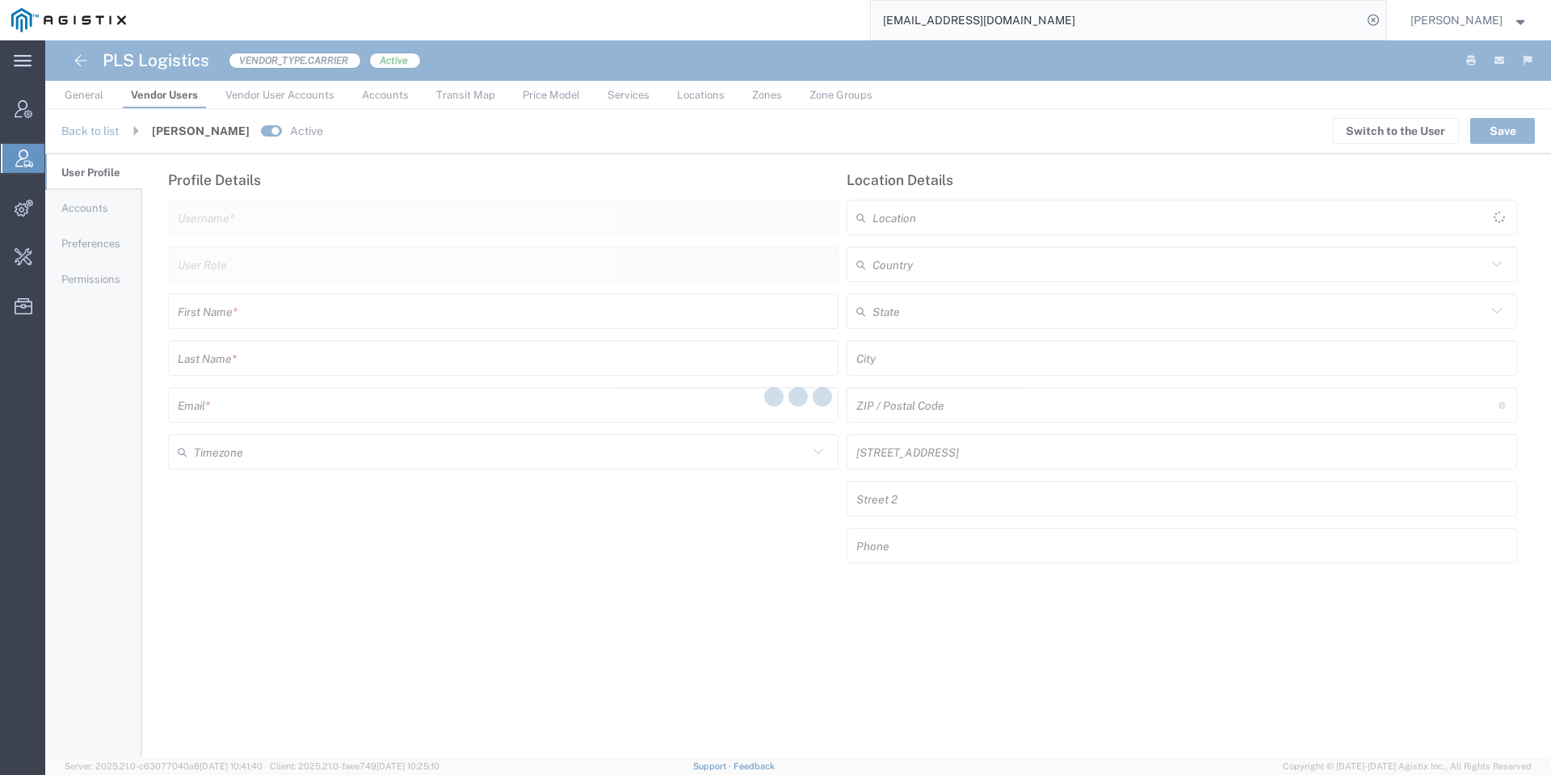
type input "jhallenbeck@plslogistics.com"
type input "Vendor Manager"
type input "John"
type input "Hallenbeck"
type input "hallenbeckgroup@plslogistics.com"
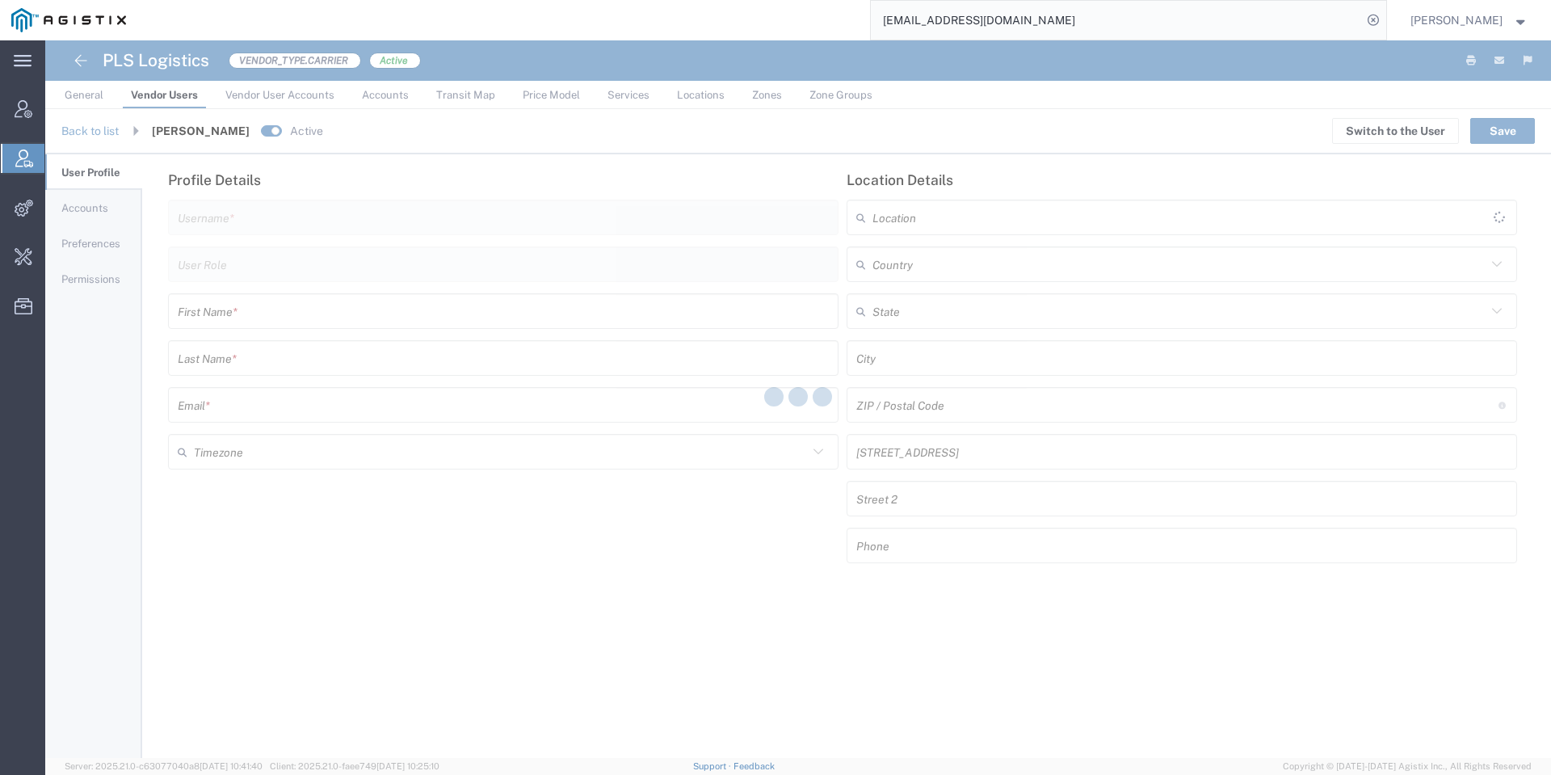
type input "[GEOGRAPHIC_DATA]"
type input "Philadelphia"
type input "19106"
type input "325 Chestnut Street, Suite 1200"
type input "2153097649"
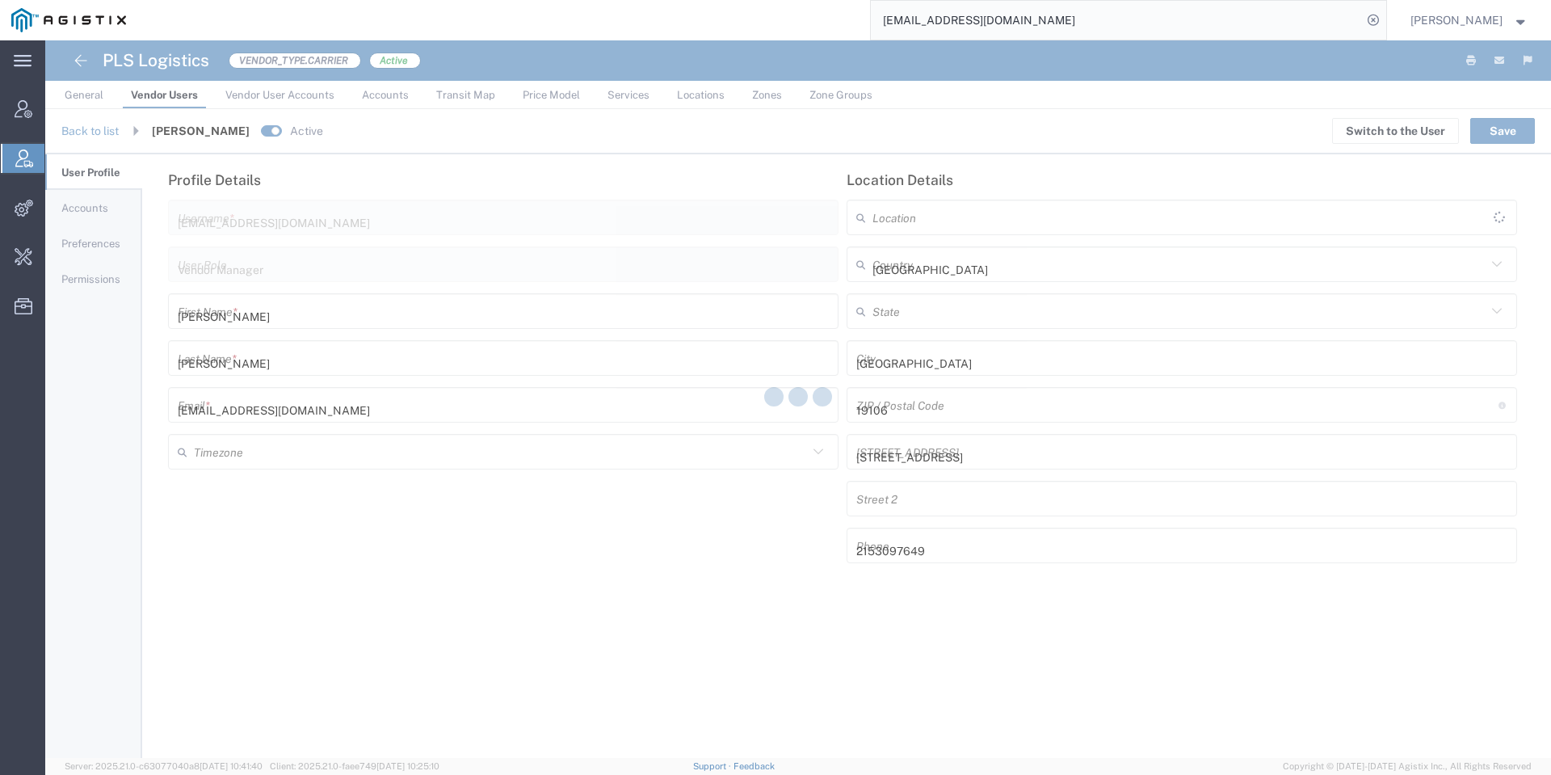
type input "America/Los-Angeles"
type input "[US_STATE]"
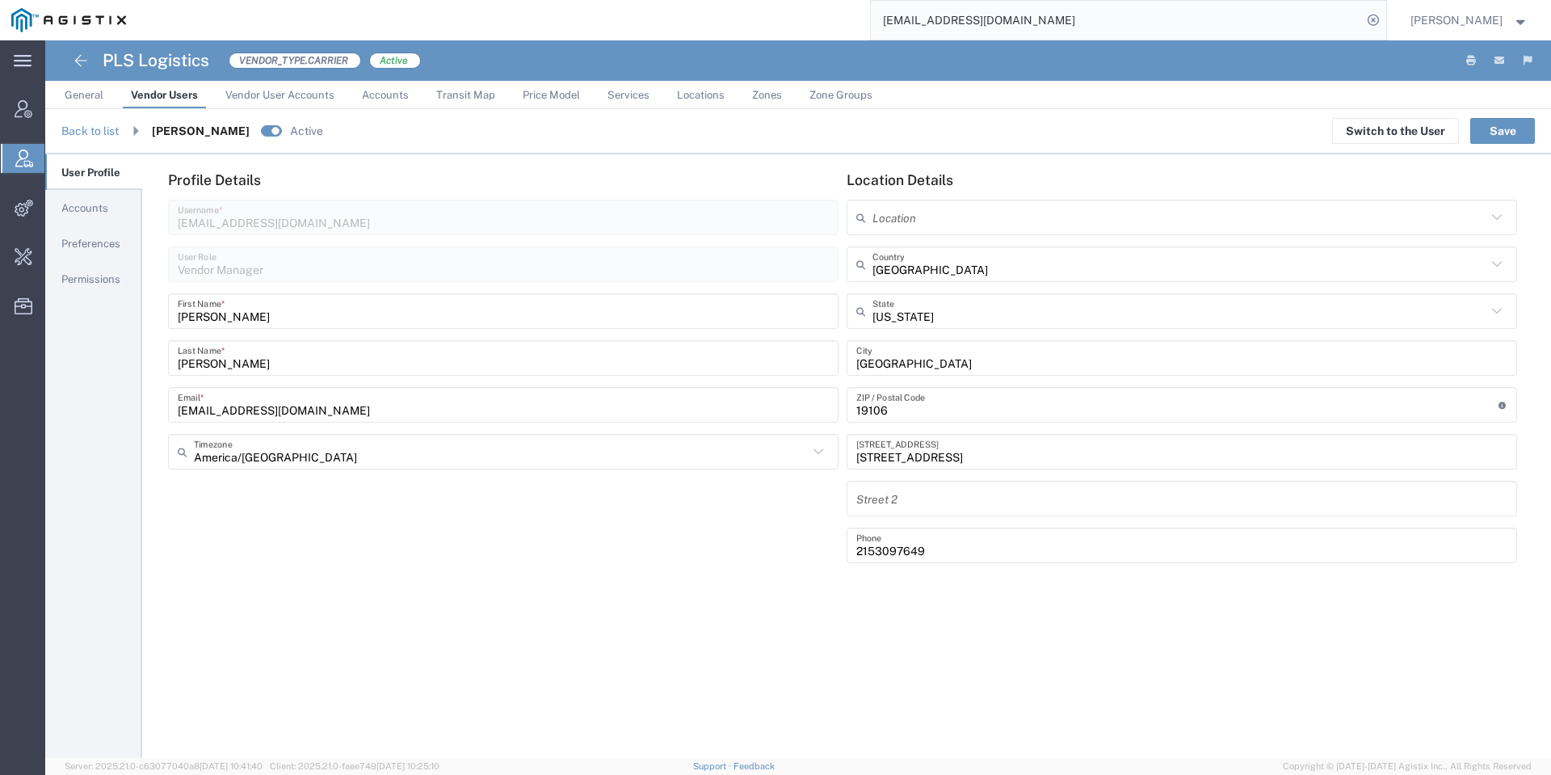
click at [95, 205] on span "Accounts" at bounding box center [84, 208] width 47 height 12
